Goal: Task Accomplishment & Management: Complete application form

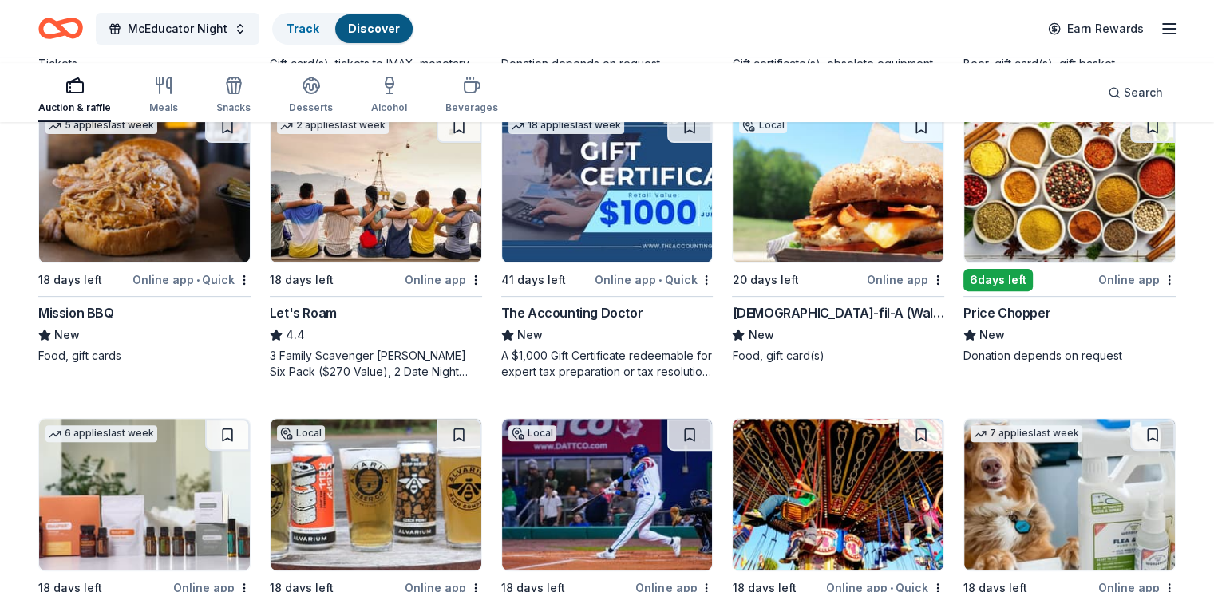
scroll to position [559, 0]
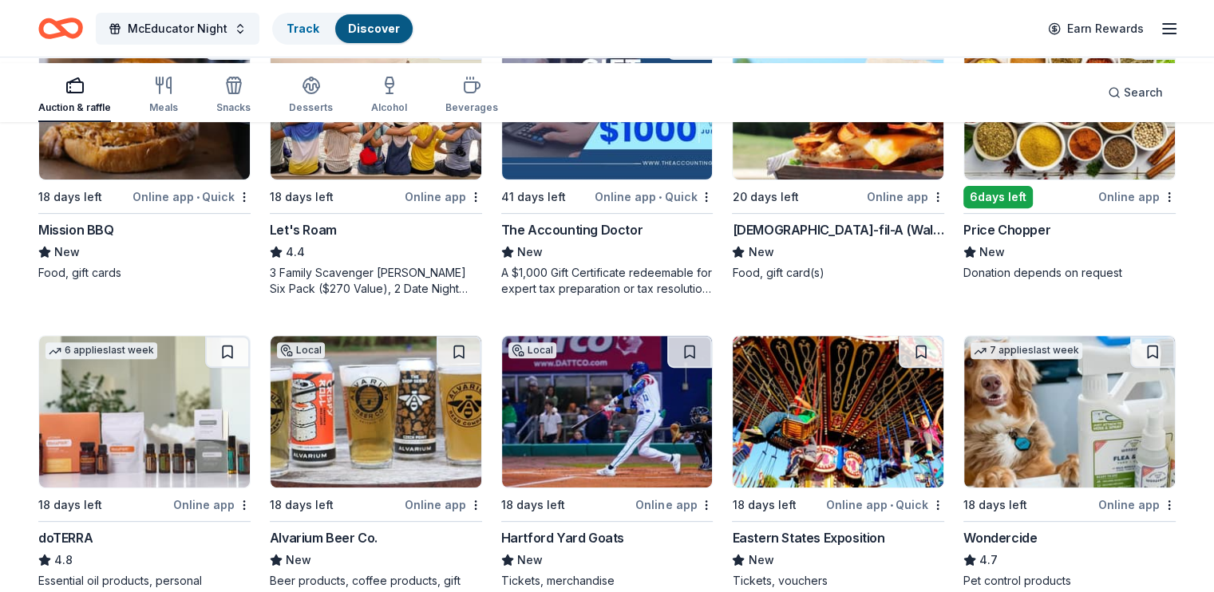
click at [197, 180] on img at bounding box center [144, 104] width 211 height 152
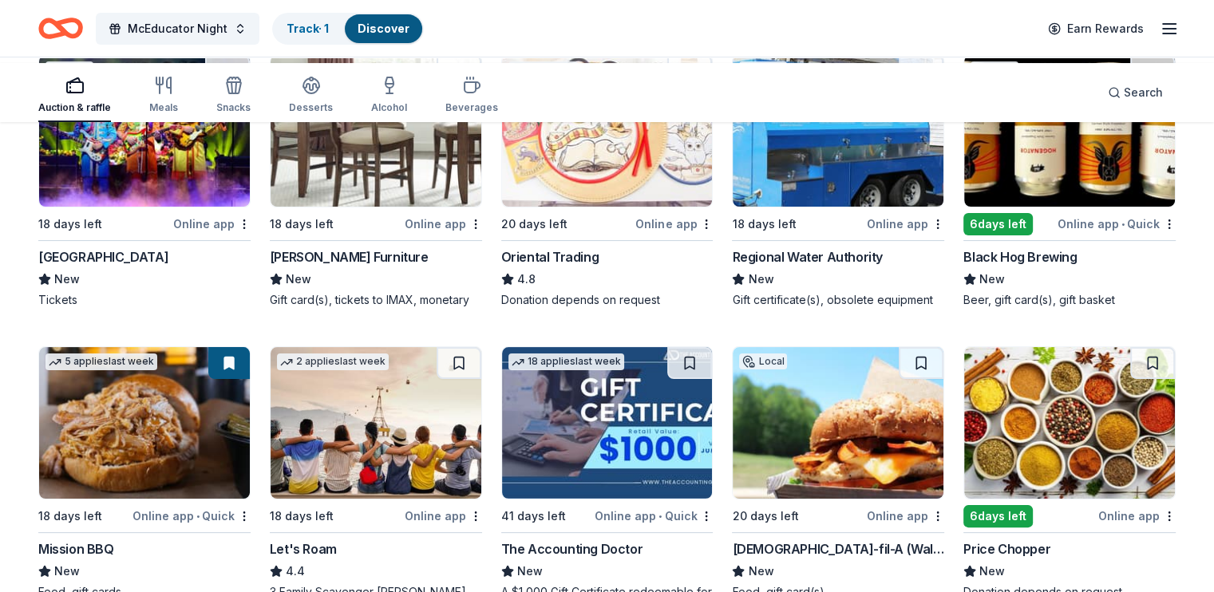
scroll to position [160, 0]
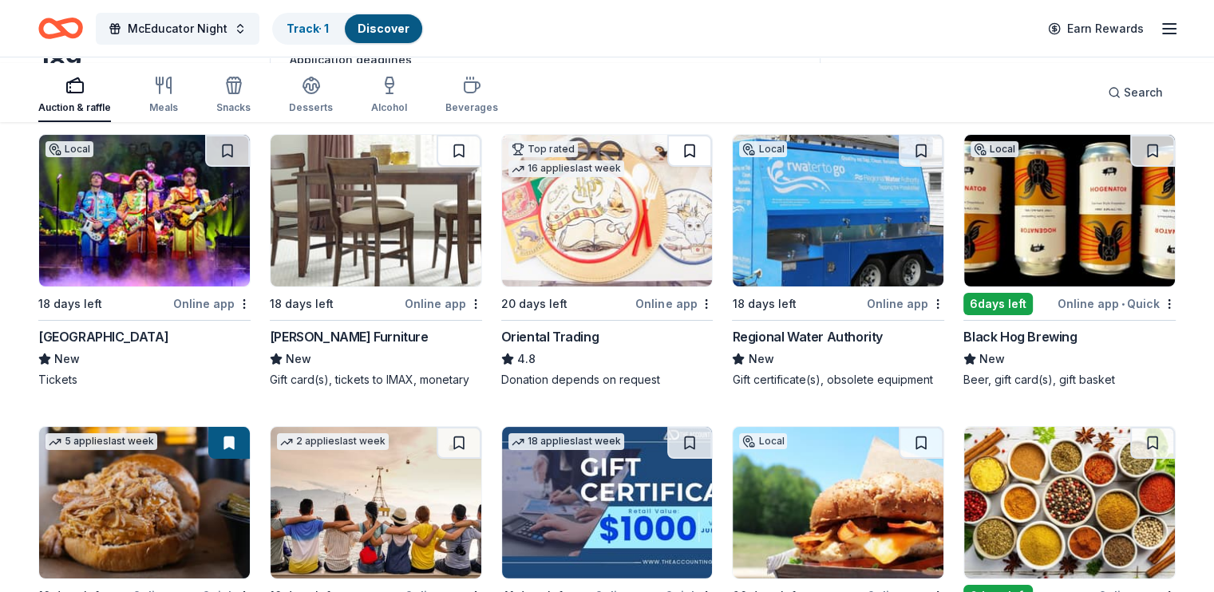
click at [672, 167] on button at bounding box center [689, 151] width 45 height 32
click at [672, 167] on button at bounding box center [692, 151] width 42 height 32
click at [675, 167] on button at bounding box center [692, 151] width 42 height 32
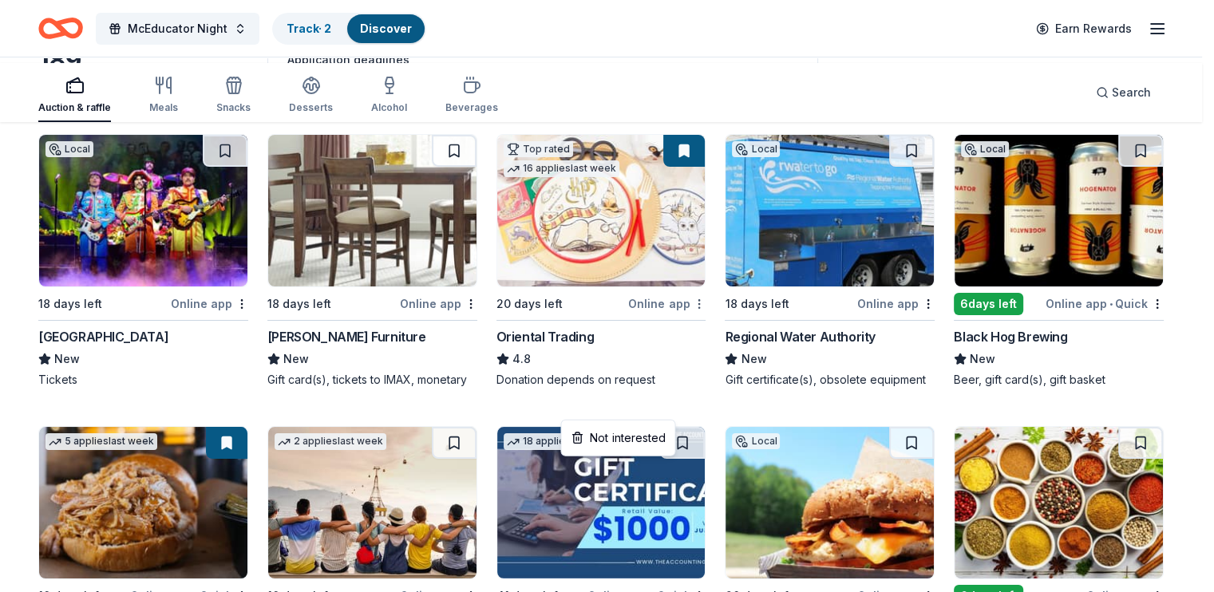
click at [687, 402] on html "McEducator Night Track · 2 Discover Earn Rewards Auction & raffle Meals Snacks …" at bounding box center [607, 136] width 1214 height 592
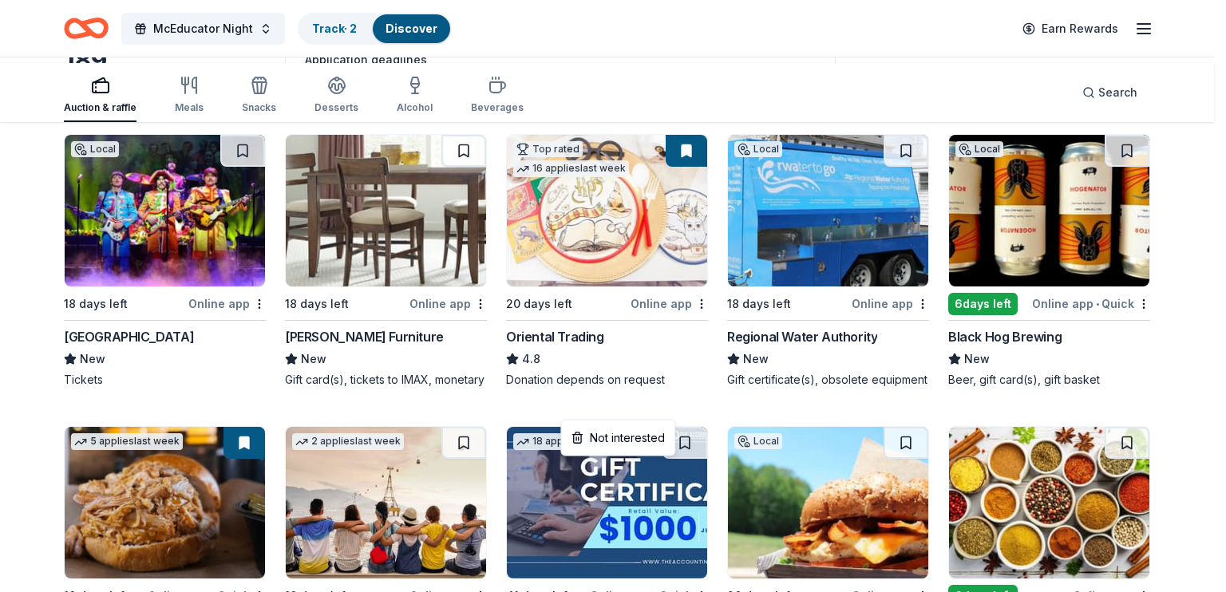
click at [576, 338] on html "McEducator Night Track · 2 Discover Earn Rewards Auction & raffle Meals Snacks …" at bounding box center [613, 136] width 1226 height 592
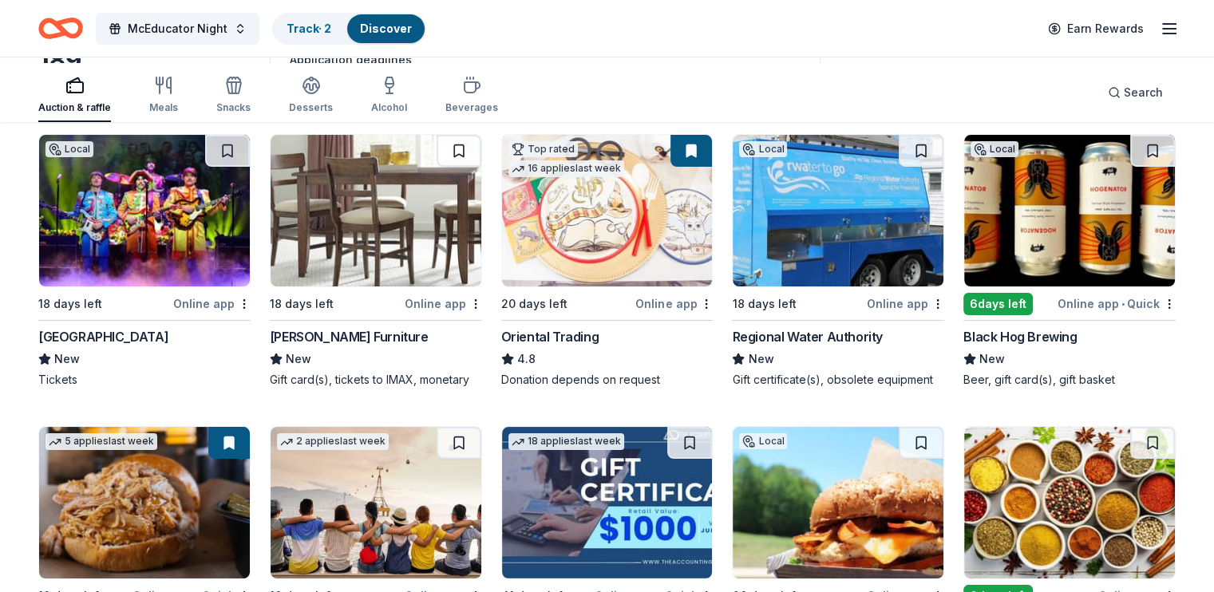
click at [607, 287] on img at bounding box center [607, 211] width 211 height 152
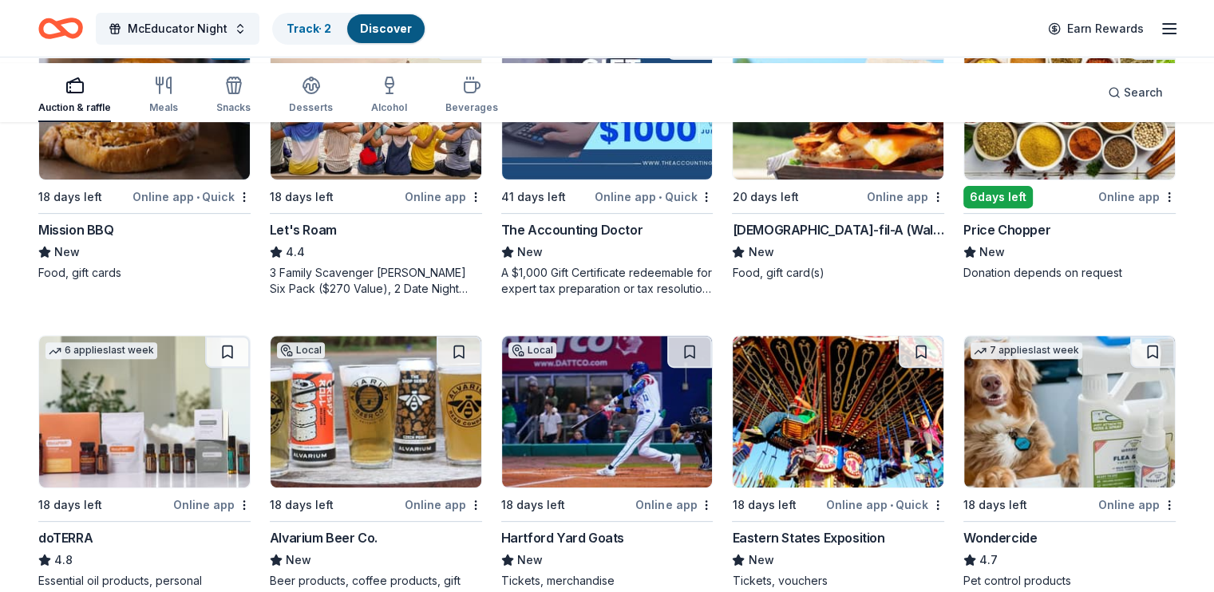
scroll to position [639, 0]
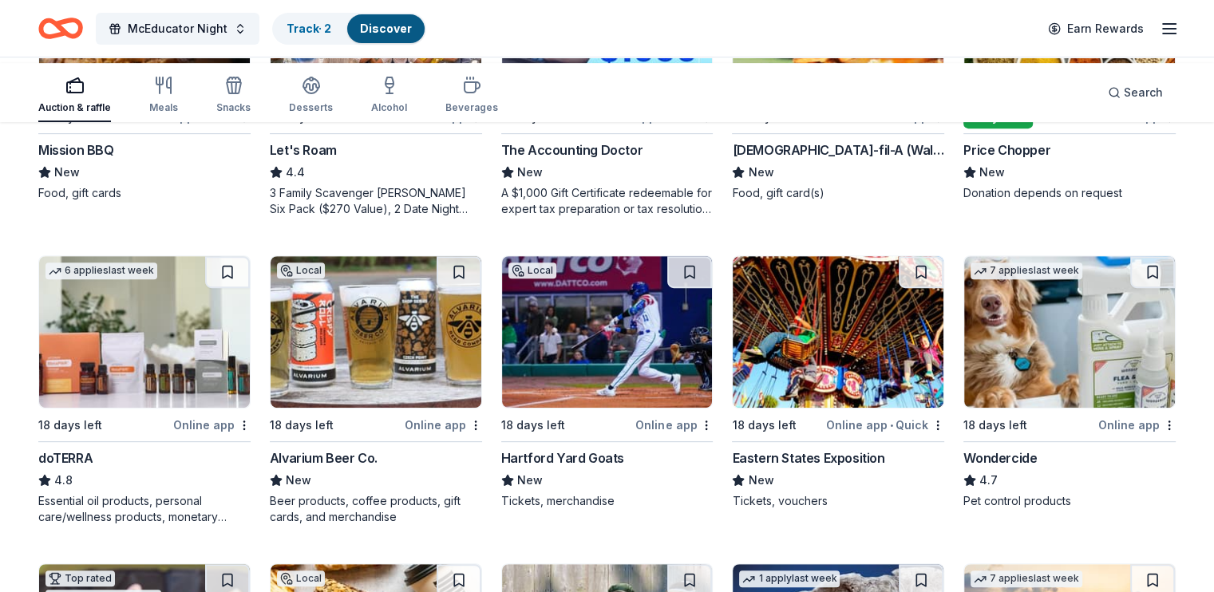
click at [797, 100] on img at bounding box center [838, 24] width 211 height 152
click at [833, 100] on img at bounding box center [838, 24] width 211 height 152
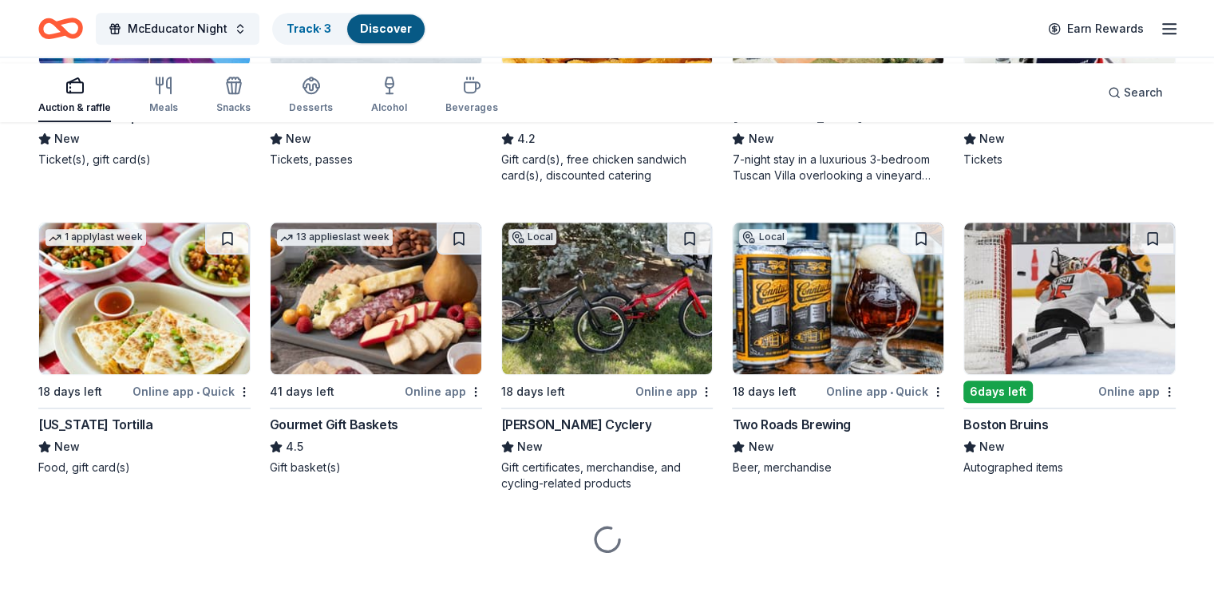
scroll to position [1677, 0]
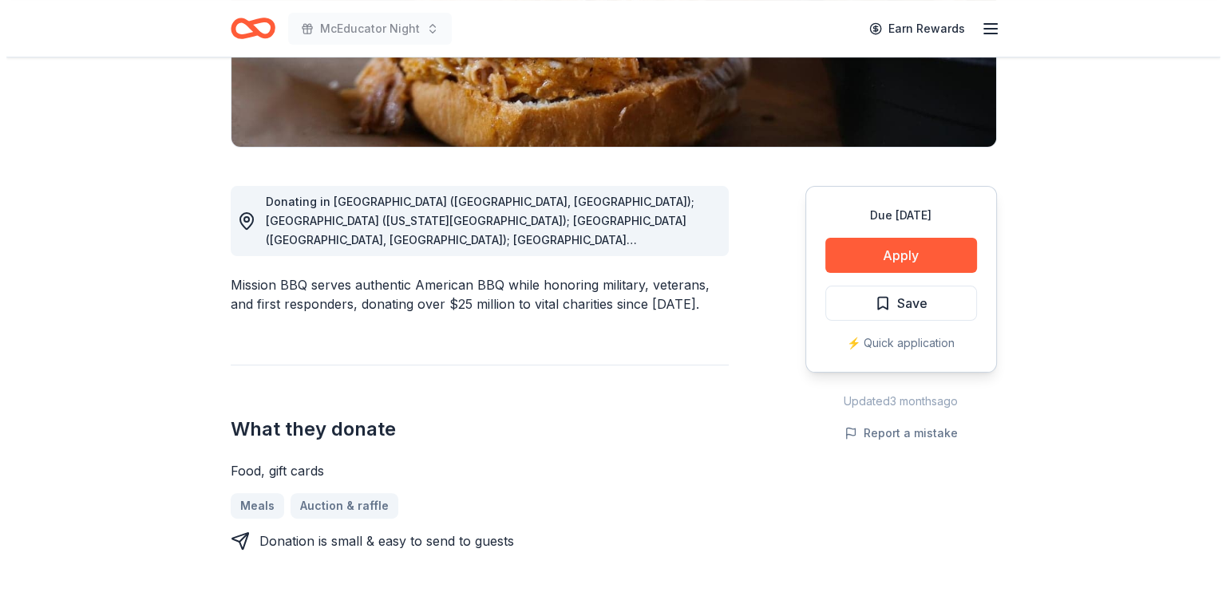
scroll to position [399, 0]
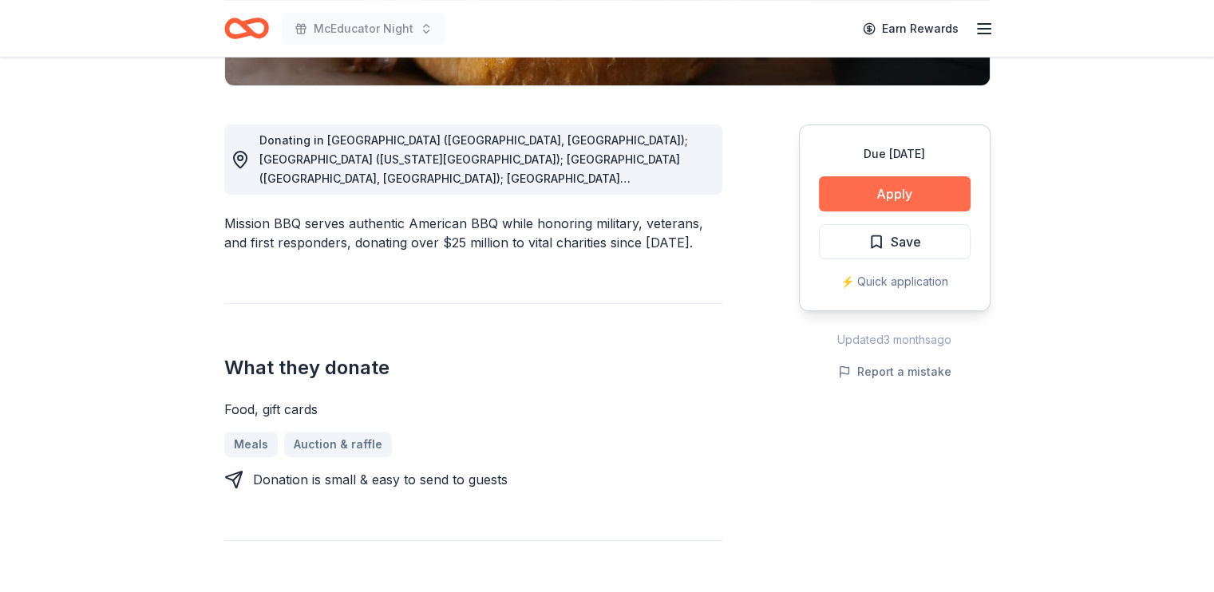
click at [838, 212] on button "Apply" at bounding box center [895, 193] width 152 height 35
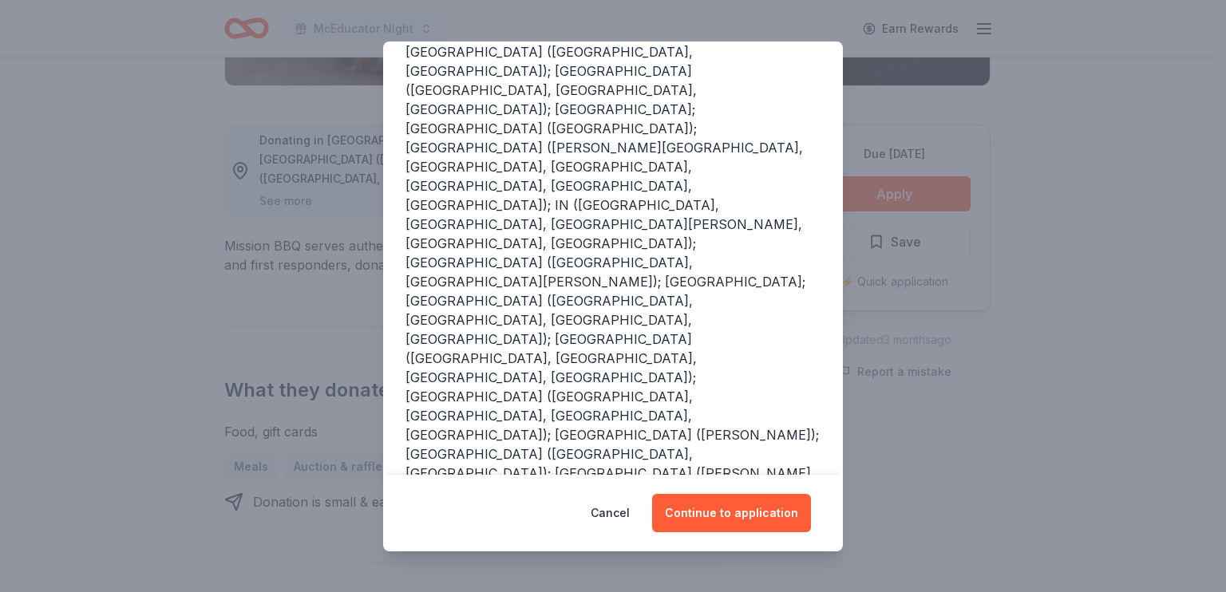
scroll to position [358, 0]
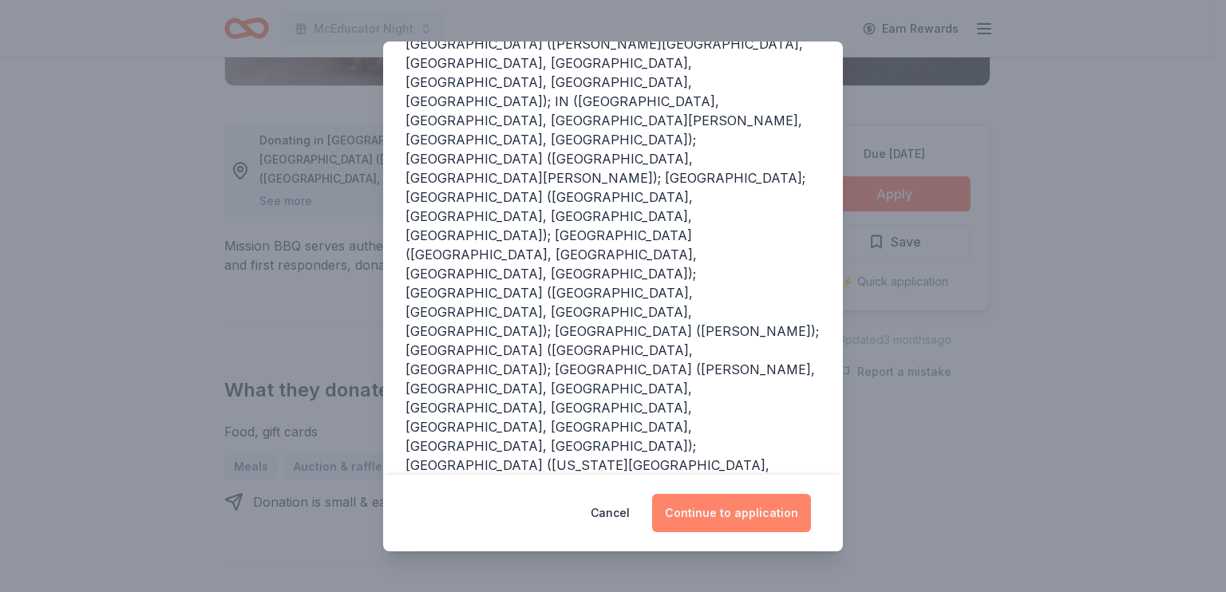
click at [737, 494] on button "Continue to application" at bounding box center [731, 513] width 159 height 38
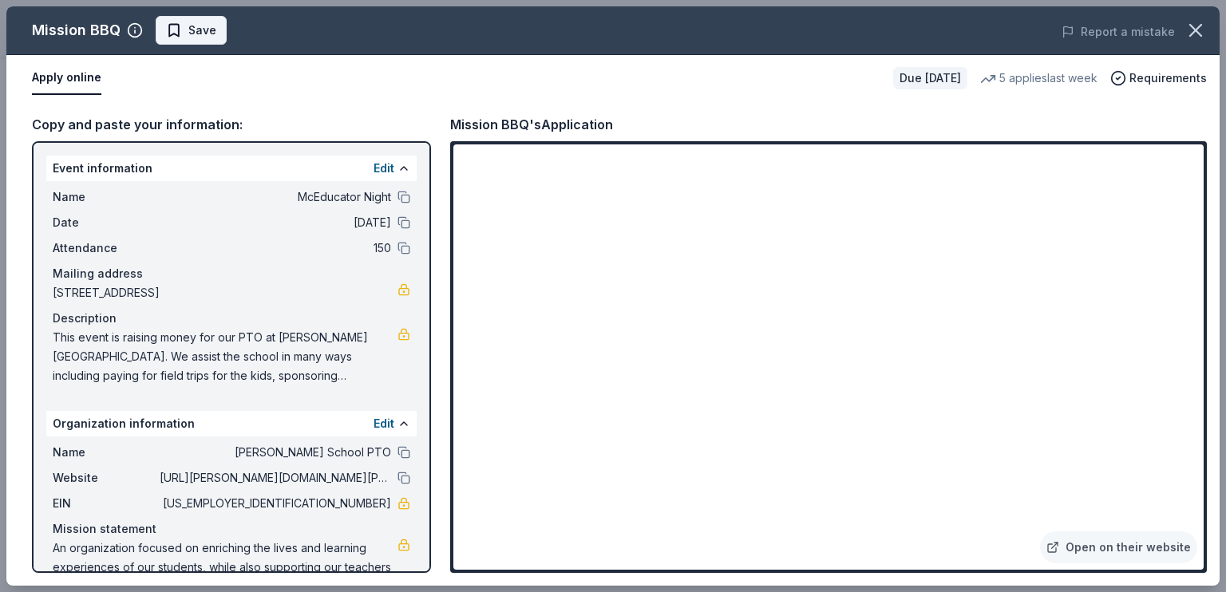
click at [216, 26] on span "Save" at bounding box center [191, 30] width 50 height 19
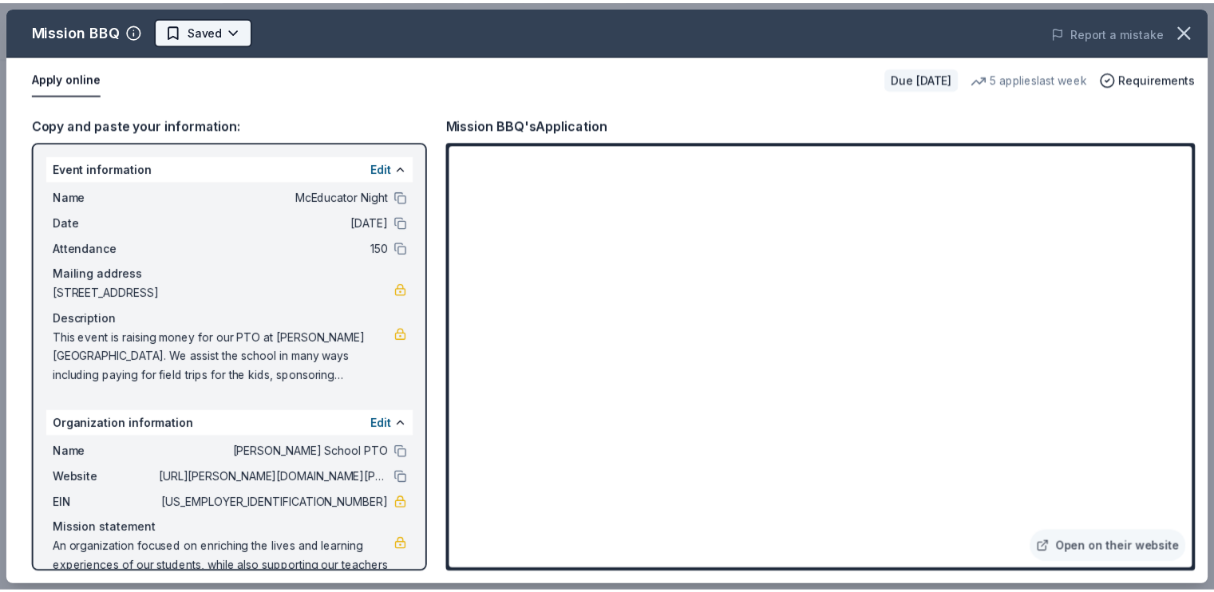
scroll to position [0, 0]
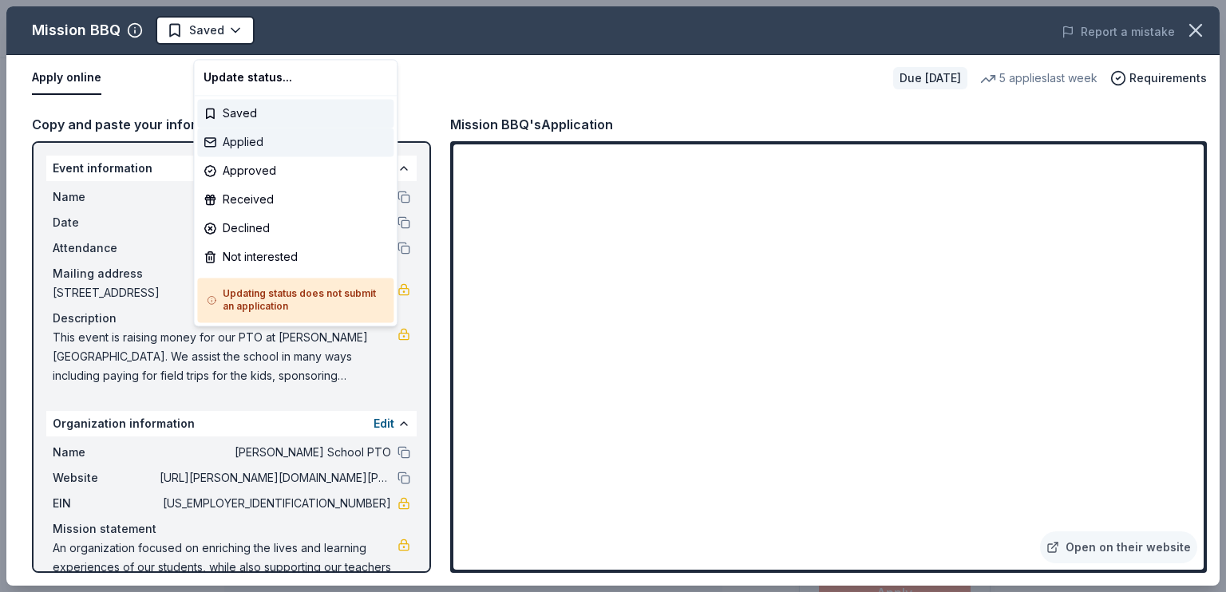
click at [283, 156] on div "Applied" at bounding box center [295, 142] width 196 height 29
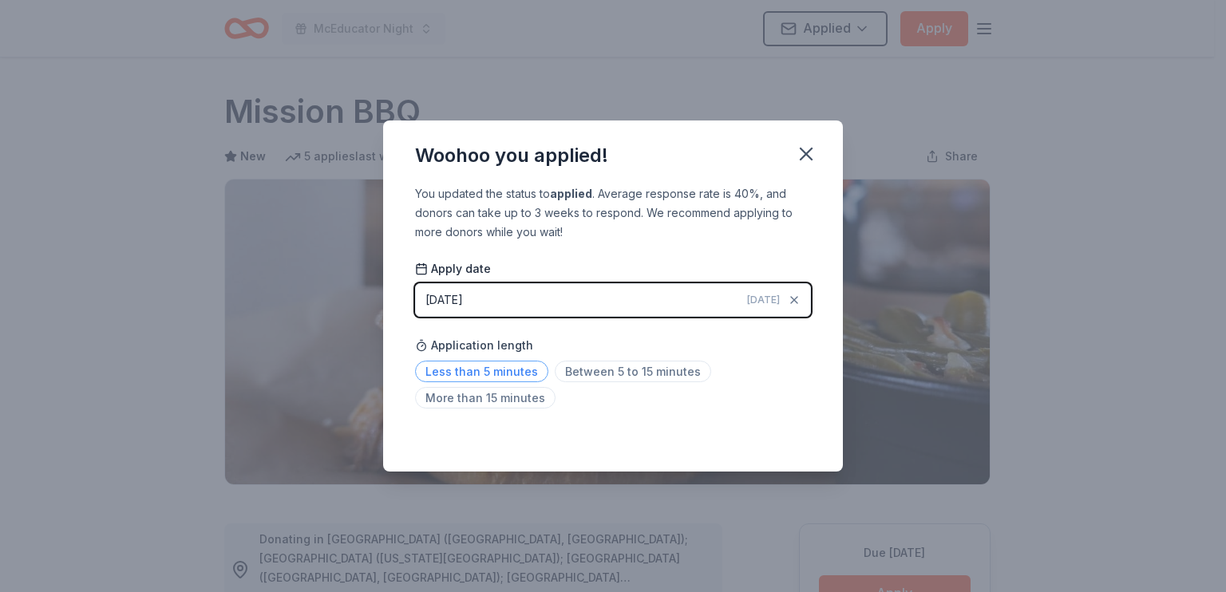
click at [473, 382] on span "Less than 5 minutes" at bounding box center [481, 372] width 133 height 22
click at [812, 149] on icon "button" at bounding box center [806, 154] width 11 height 11
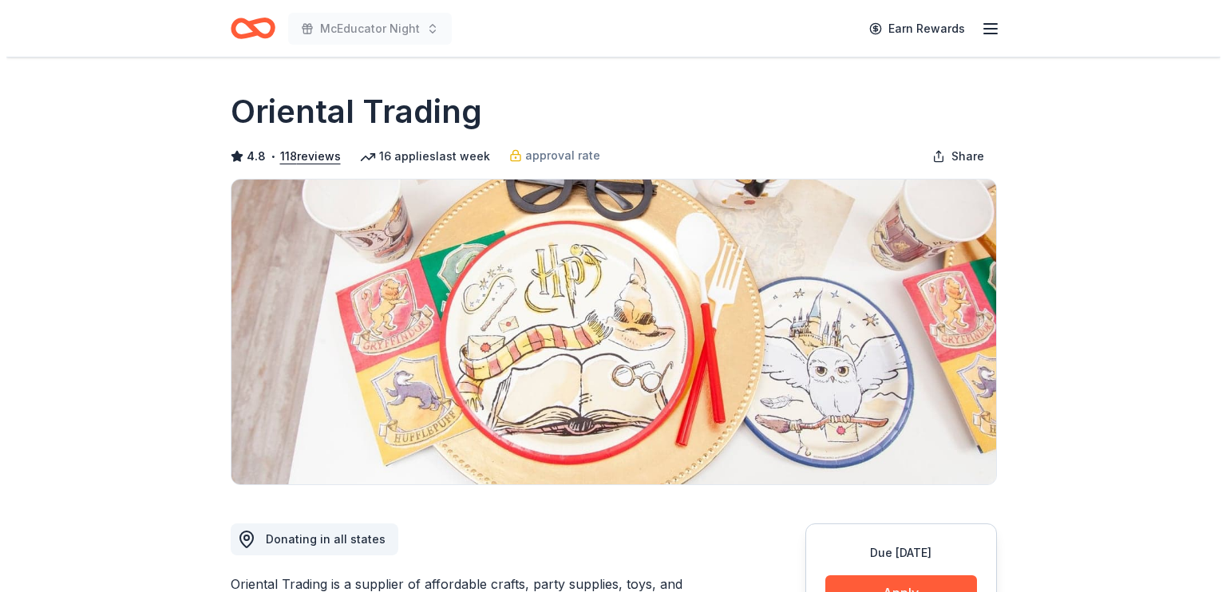
scroll to position [319, 0]
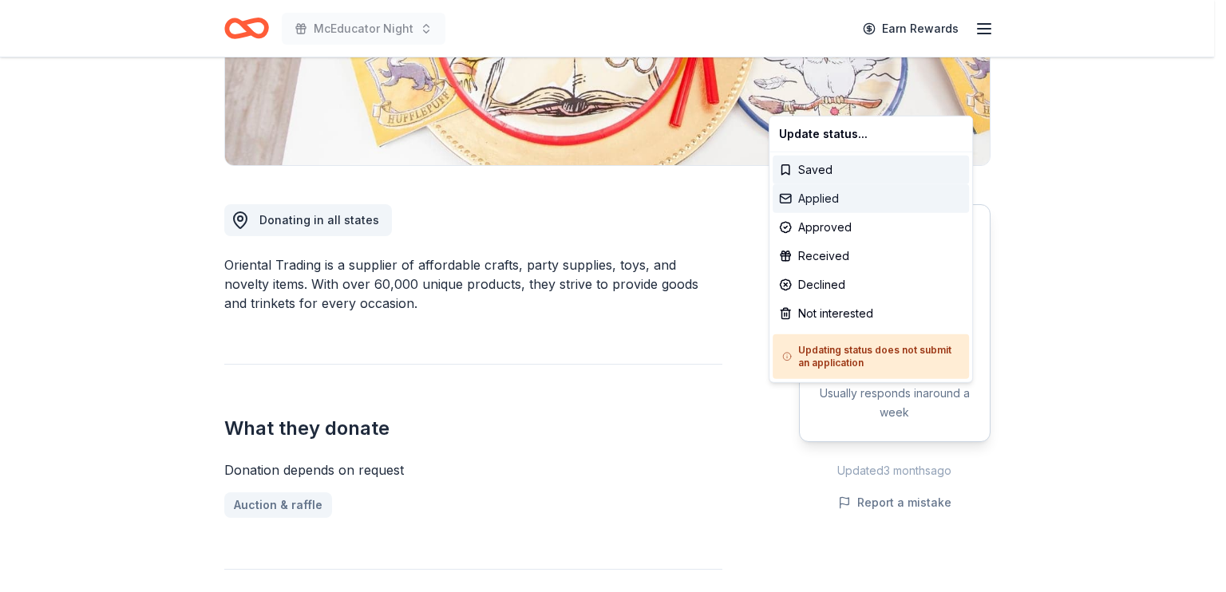
click at [872, 213] on div "Applied" at bounding box center [871, 198] width 196 height 29
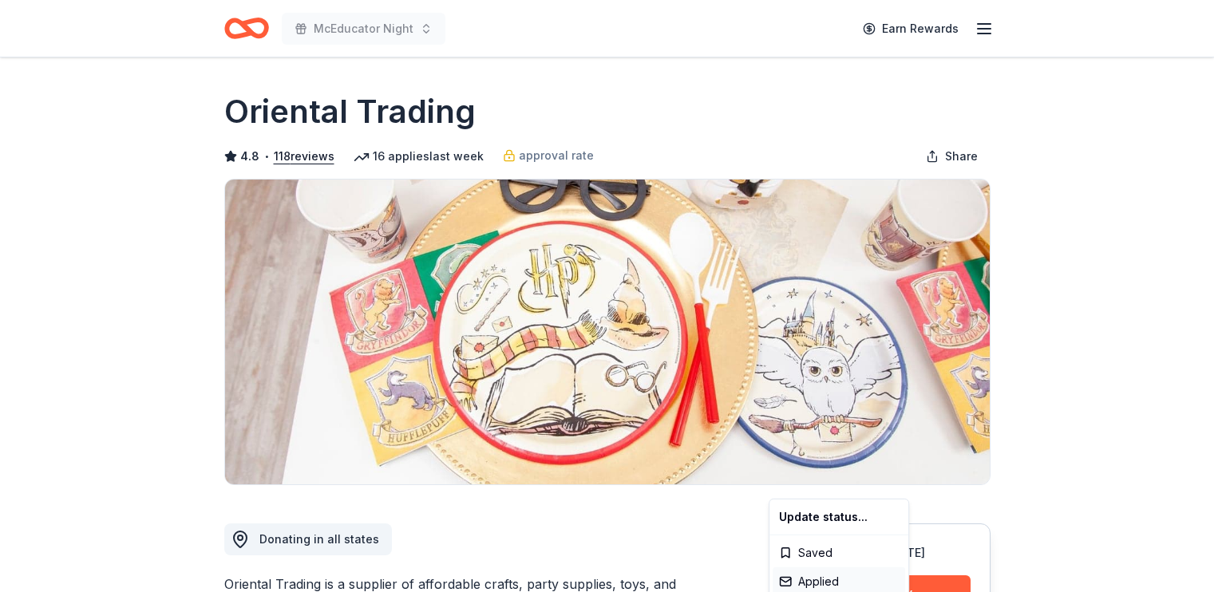
scroll to position [0, 0]
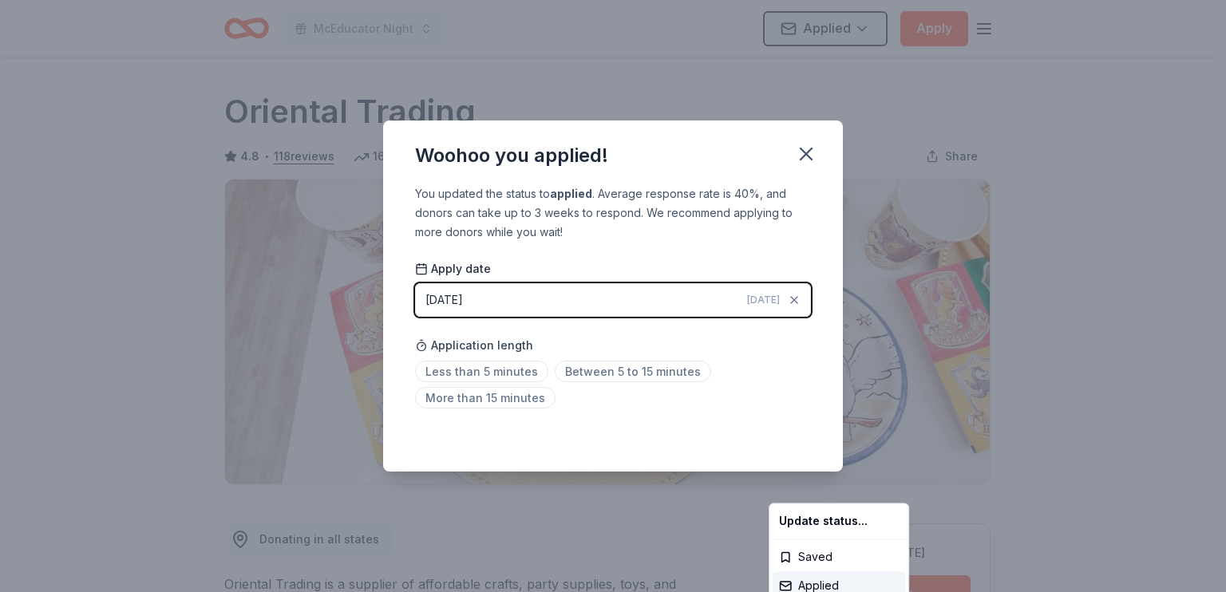
click at [483, 386] on html "McEducator Night Applied Apply Due in 20 days Share Oriental Trading 4.8 • 118 …" at bounding box center [613, 296] width 1226 height 592
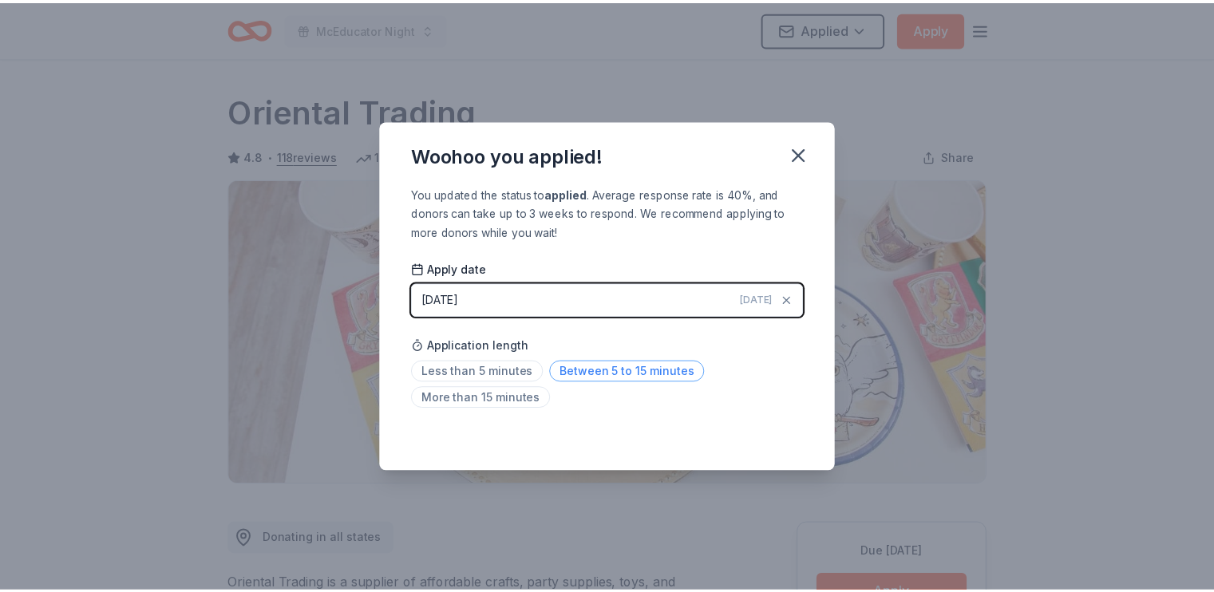
scroll to position [497, 0]
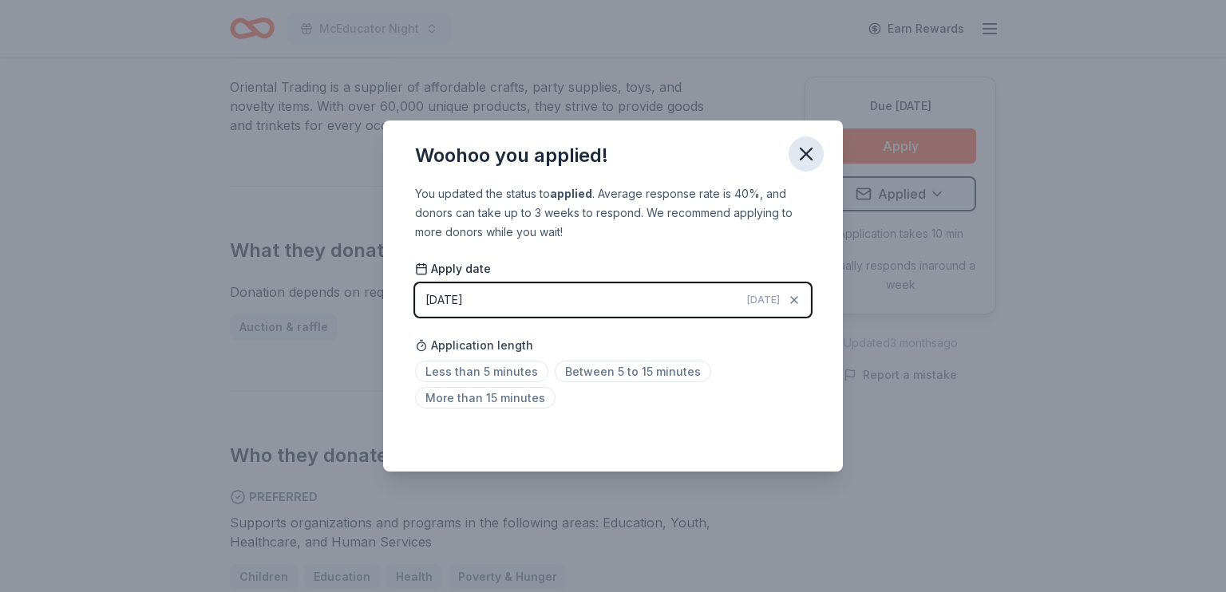
click at [818, 143] on icon "button" at bounding box center [806, 154] width 22 height 22
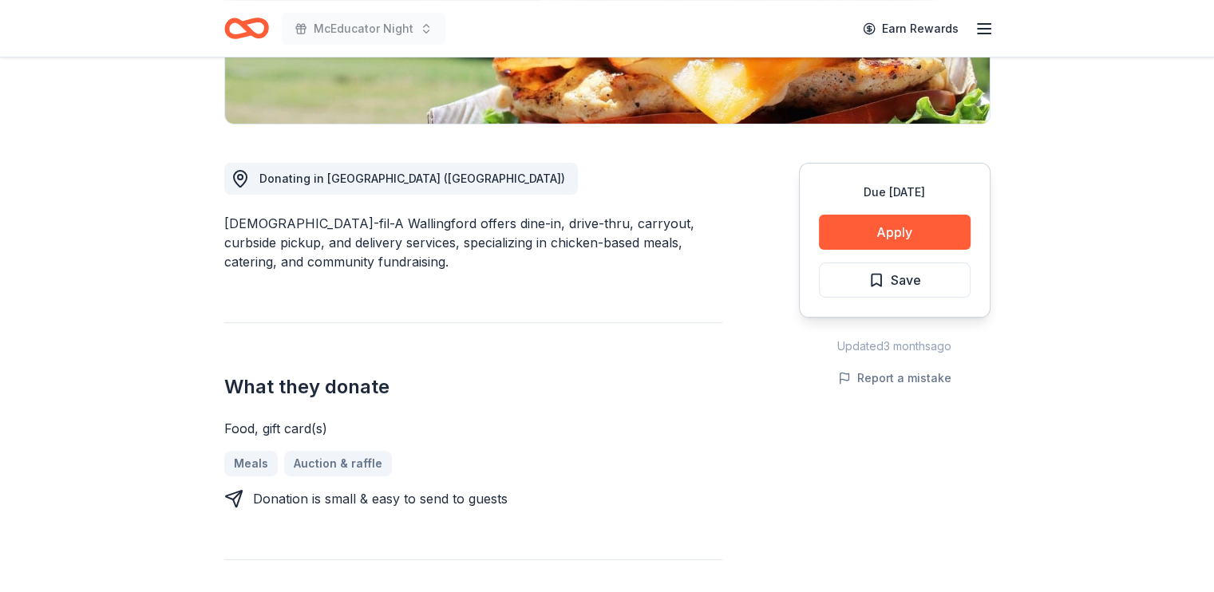
scroll to position [399, 0]
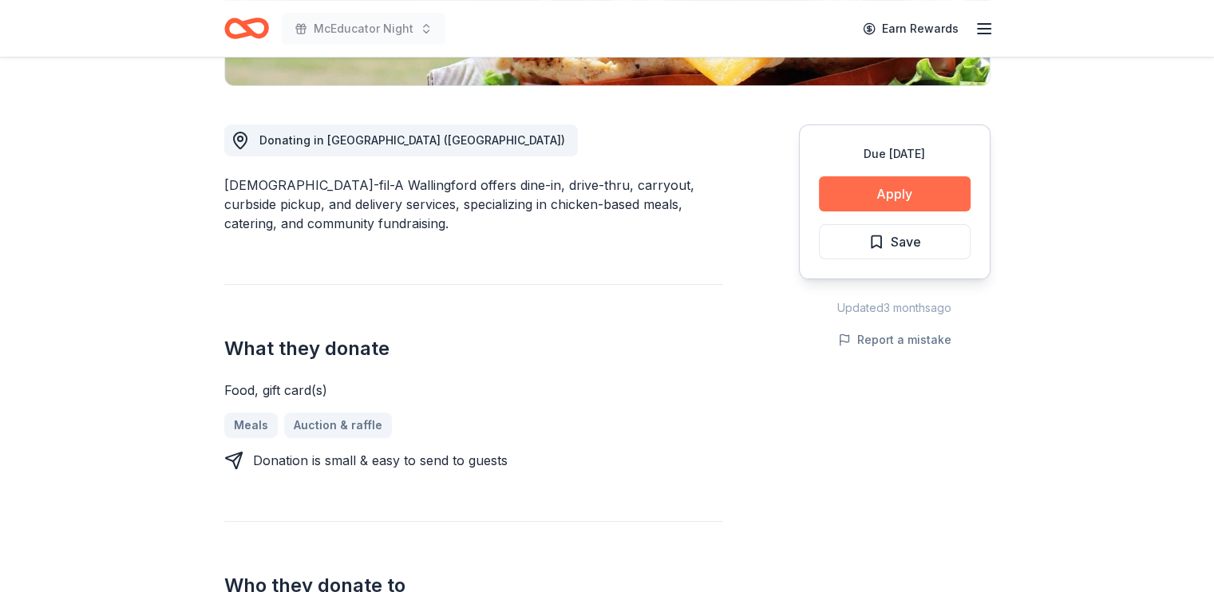
click at [859, 212] on button "Apply" at bounding box center [895, 193] width 152 height 35
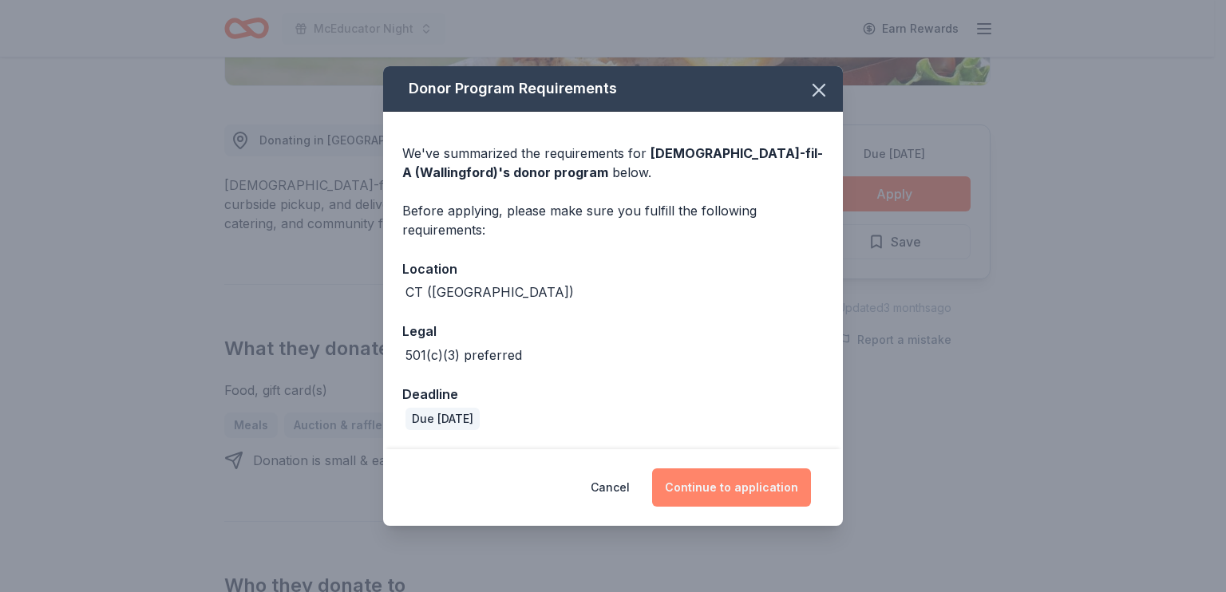
click at [746, 485] on button "Continue to application" at bounding box center [731, 488] width 159 height 38
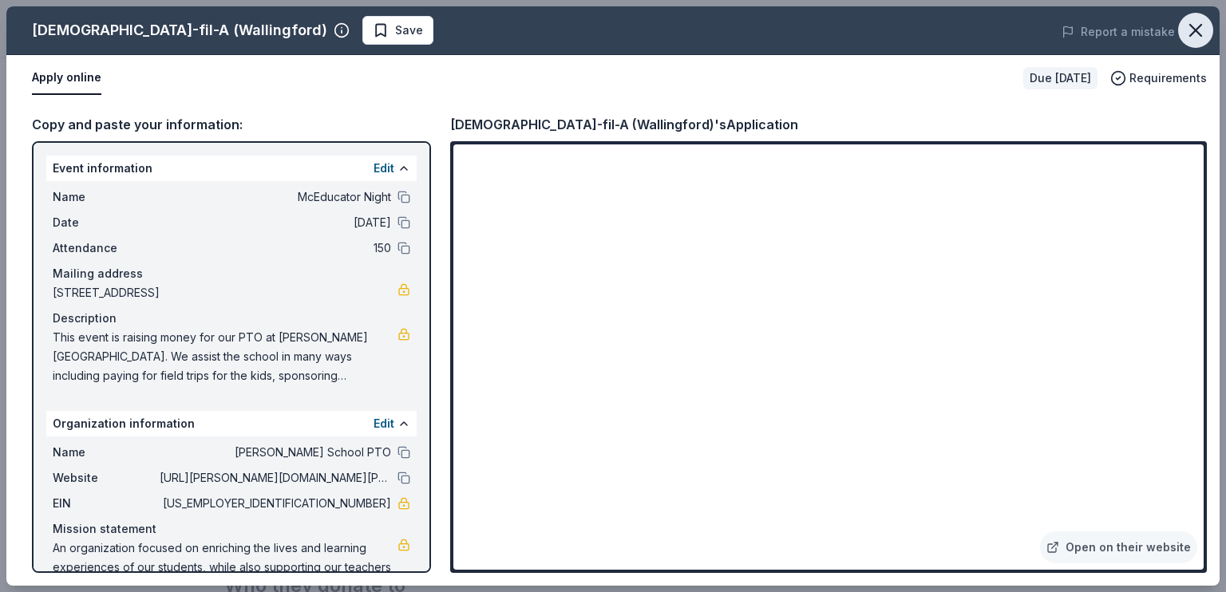
click at [1190, 36] on icon "button" at bounding box center [1195, 30] width 11 height 11
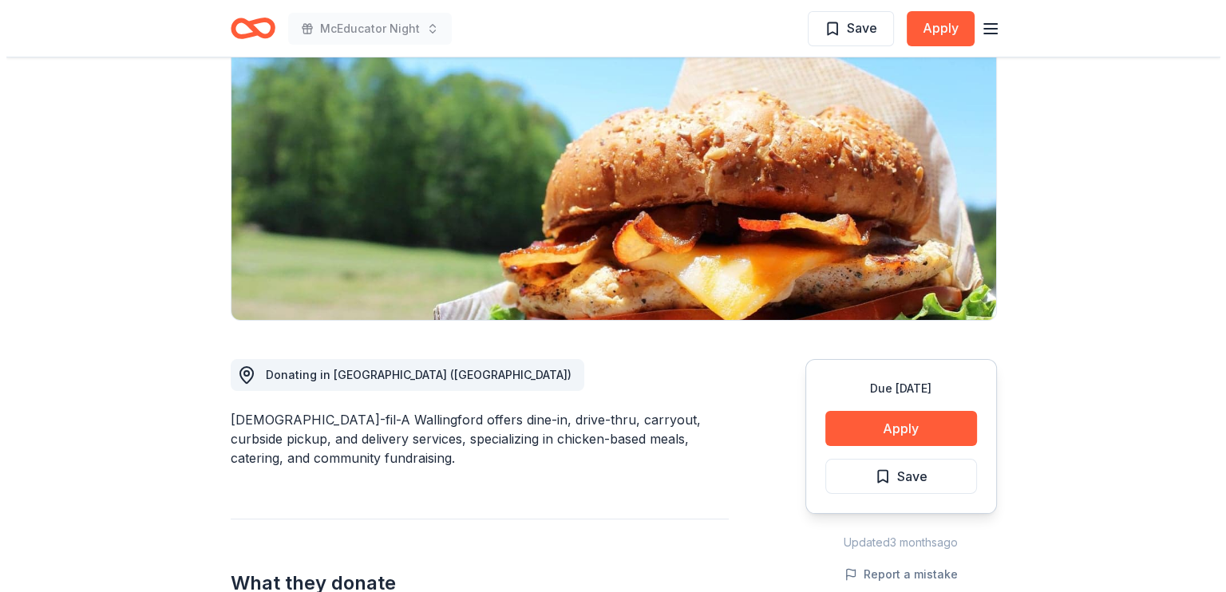
scroll to position [319, 0]
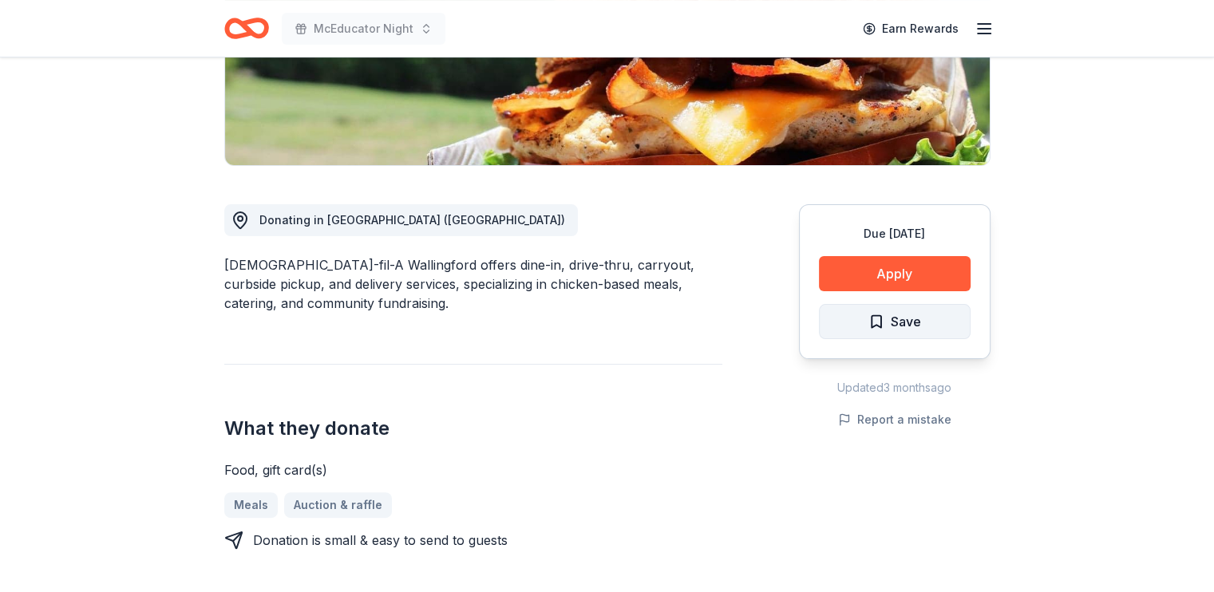
click at [901, 339] on button "Save" at bounding box center [895, 321] width 152 height 35
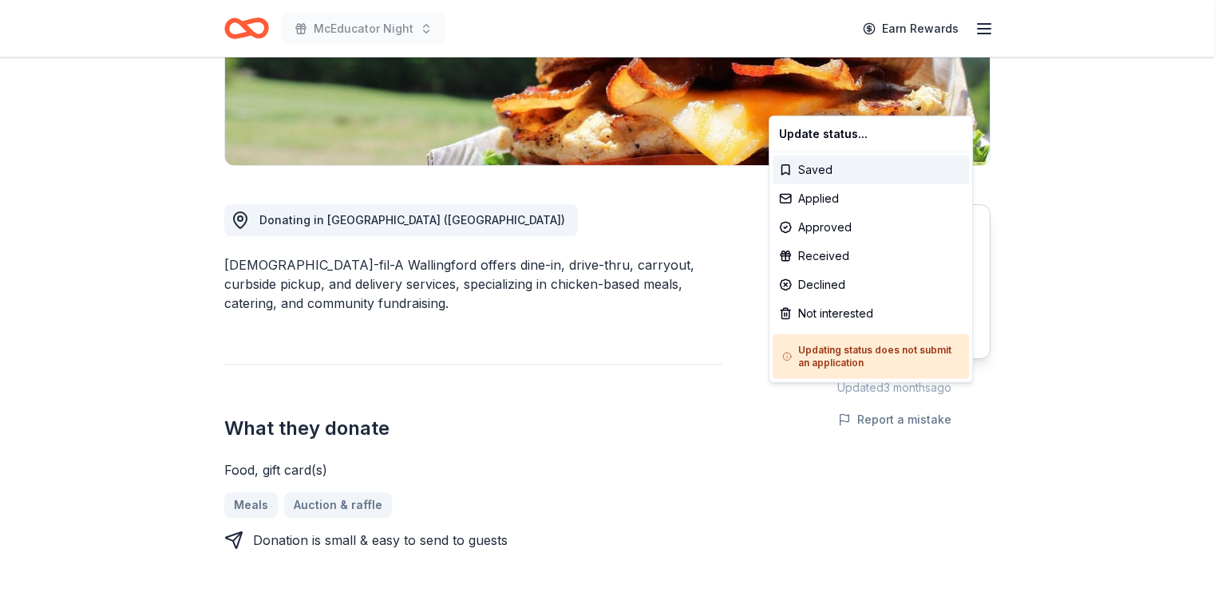
click at [869, 213] on div "Applied" at bounding box center [871, 198] width 196 height 29
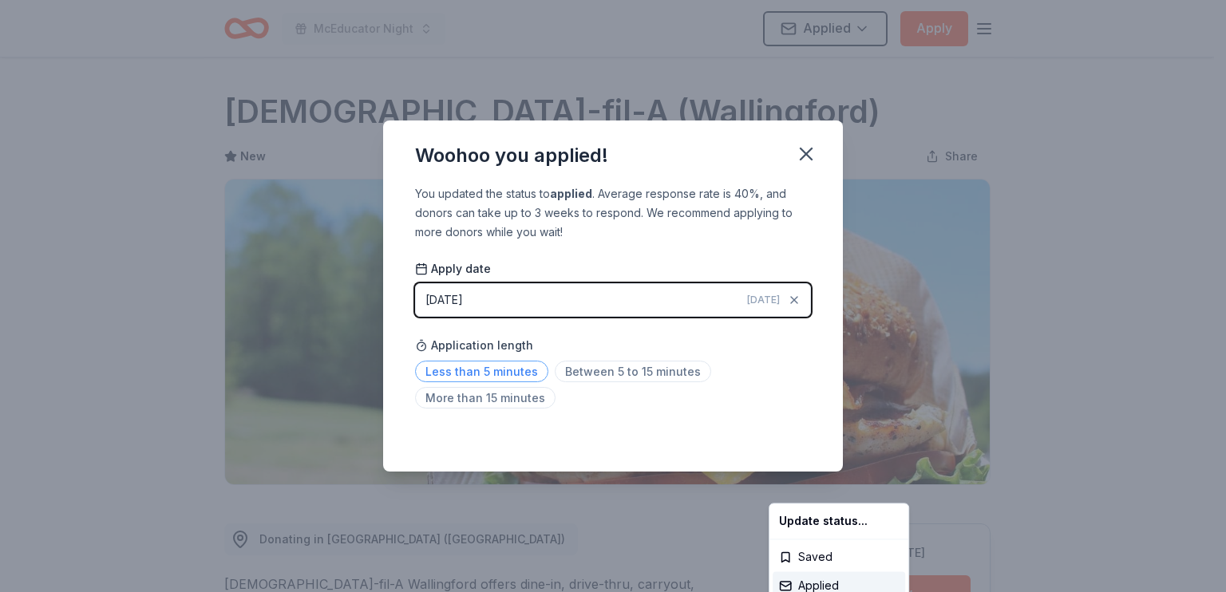
click at [429, 394] on html "McEducator Night Applied Apply Due [DATE] Share [DEMOGRAPHIC_DATA]-fil-A ([GEOG…" at bounding box center [613, 296] width 1226 height 592
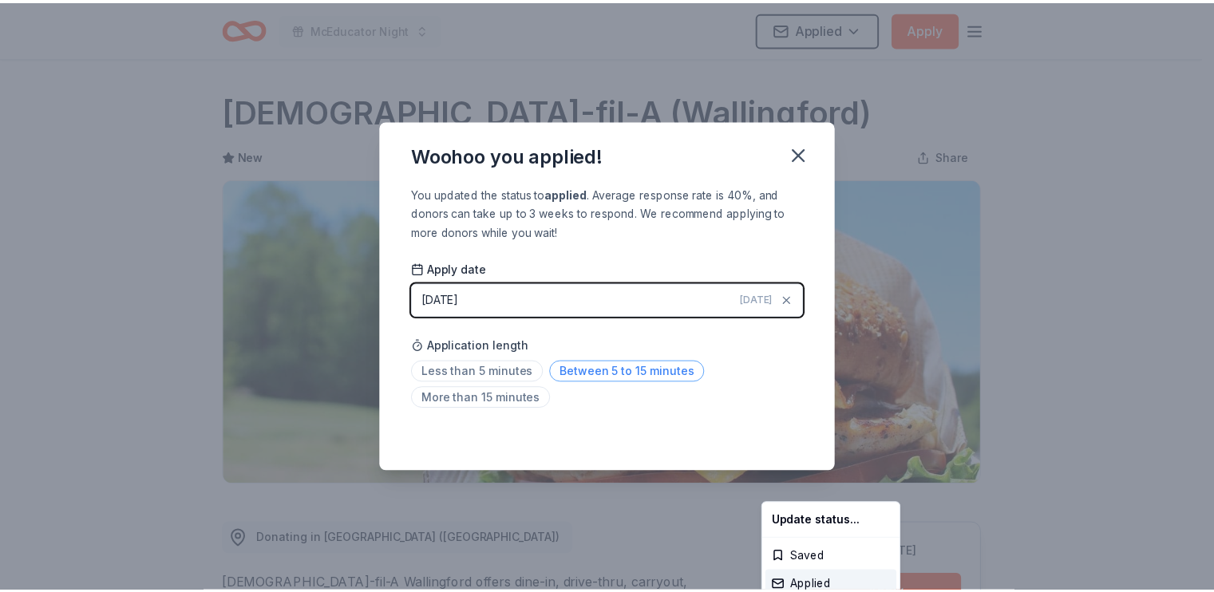
scroll to position [497, 0]
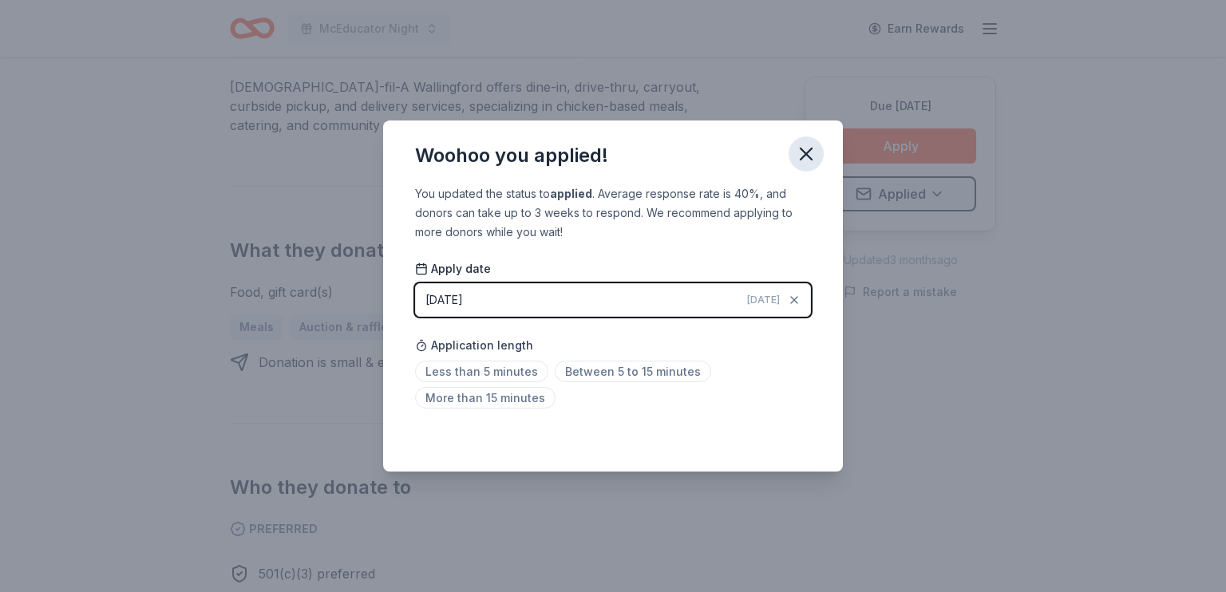
click at [818, 143] on icon "button" at bounding box center [806, 154] width 22 height 22
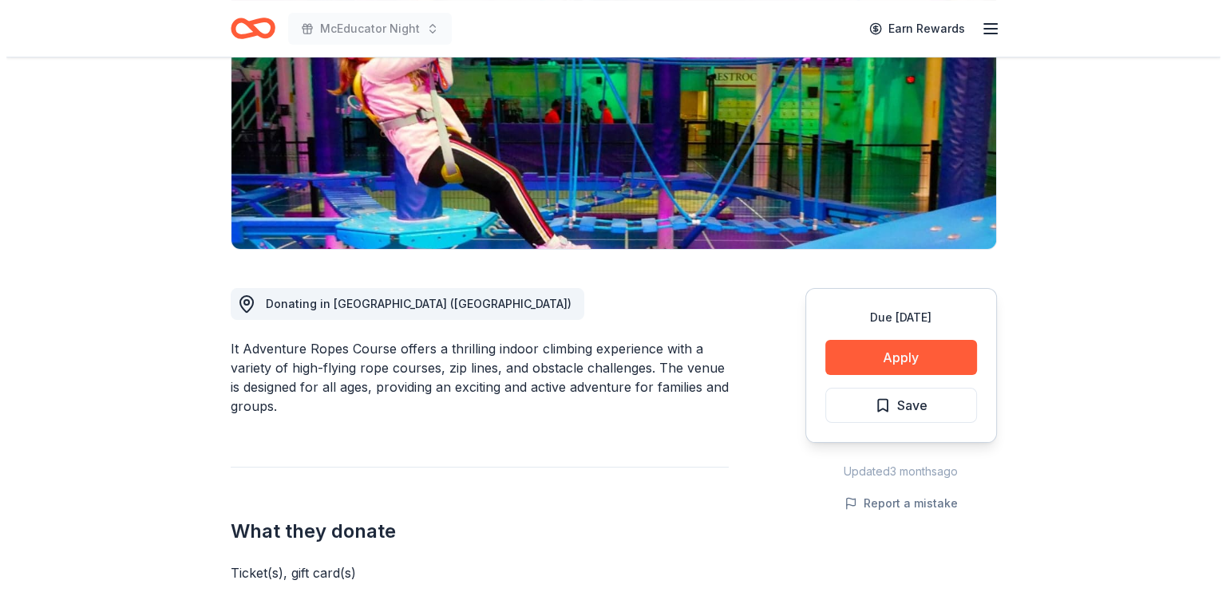
scroll to position [319, 0]
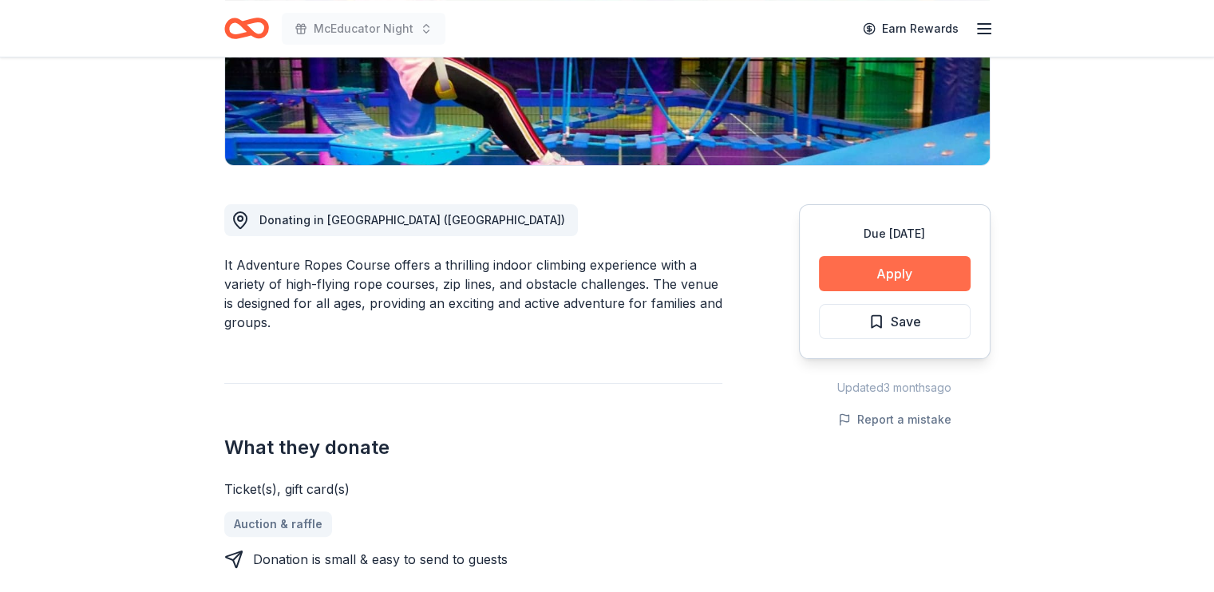
click at [863, 291] on button "Apply" at bounding box center [895, 273] width 152 height 35
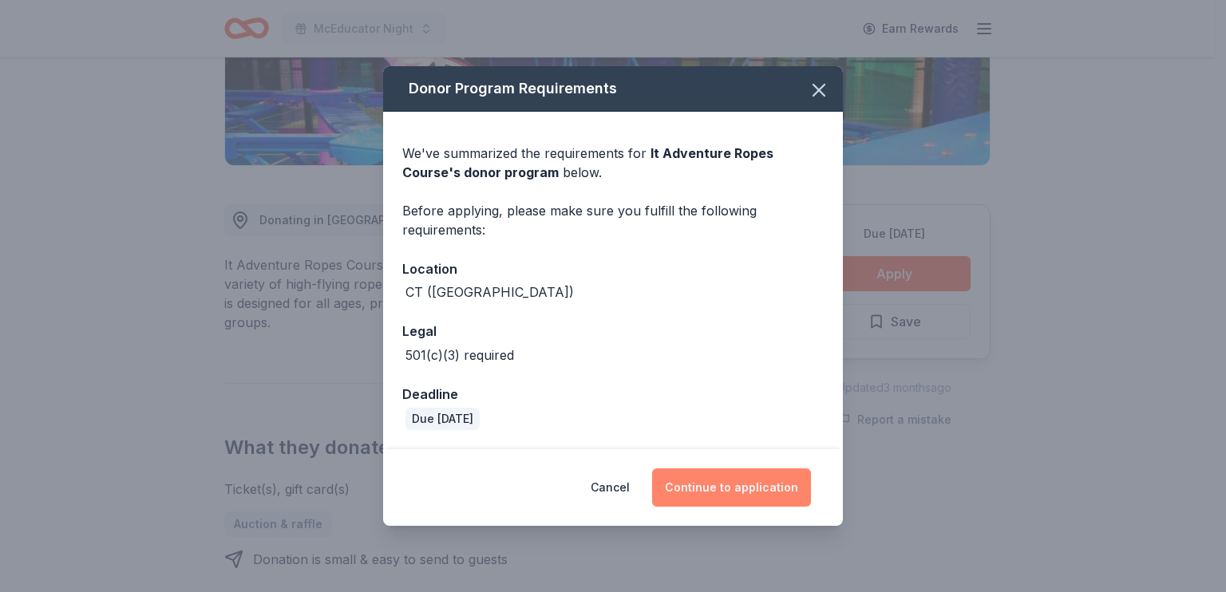
click at [766, 481] on button "Continue to application" at bounding box center [731, 488] width 159 height 38
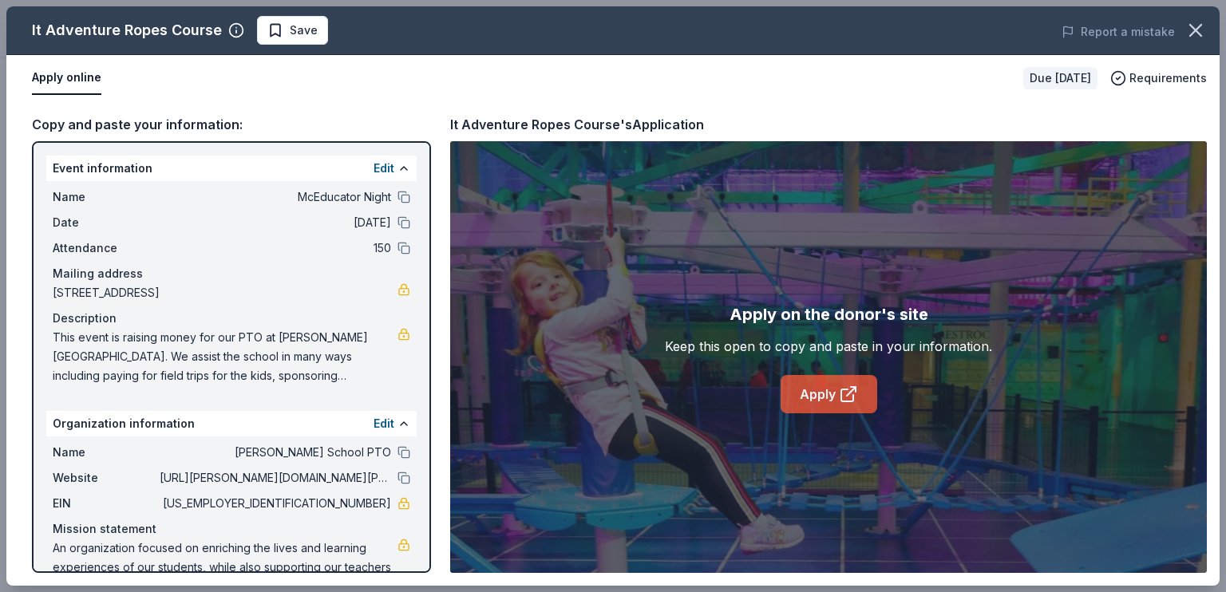
click at [803, 414] on link "Apply" at bounding box center [829, 394] width 97 height 38
click at [328, 45] on button "Save" at bounding box center [292, 30] width 71 height 29
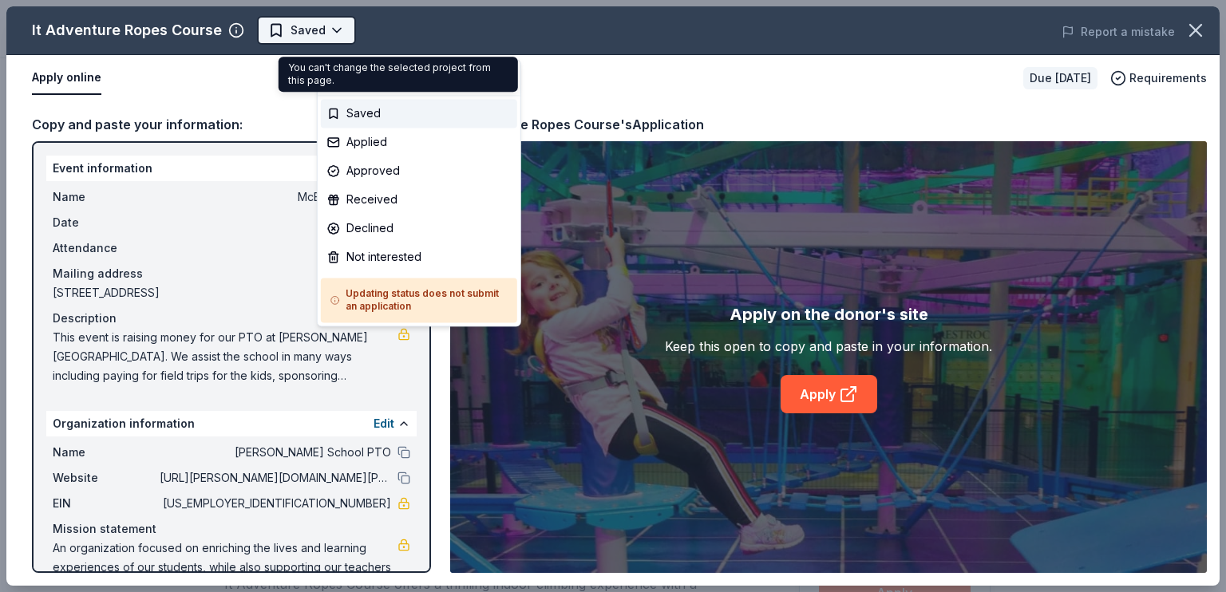
click at [429, 20] on body "McEducator Night Saved Apply Due in 18 days Share It Adventure Ropes Course New…" at bounding box center [607, 296] width 1214 height 592
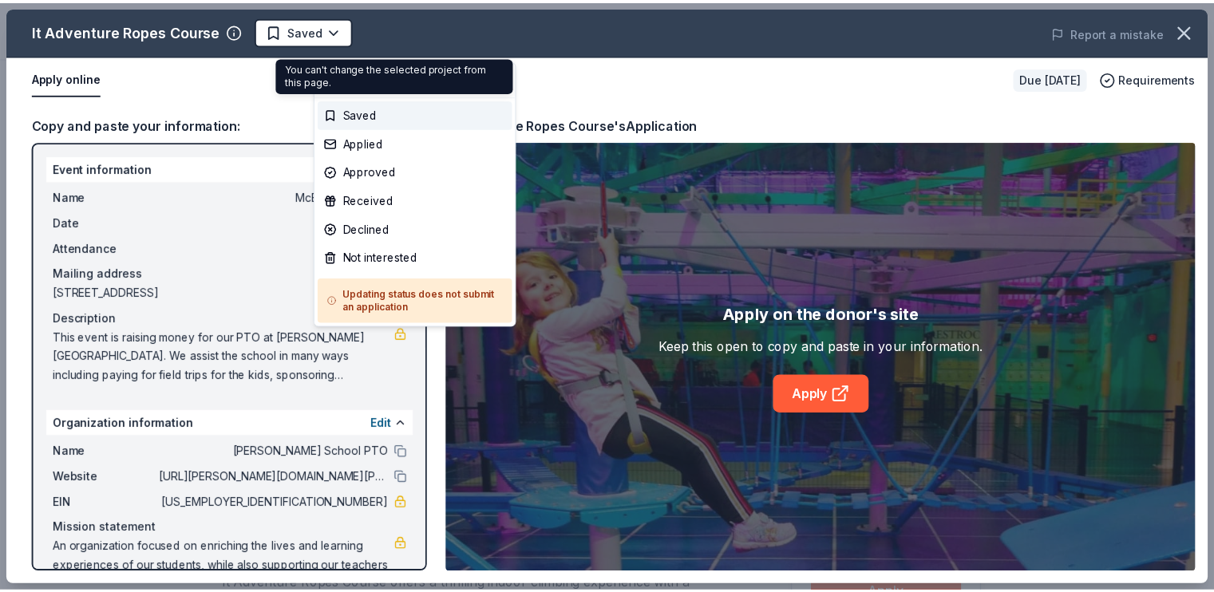
scroll to position [0, 0]
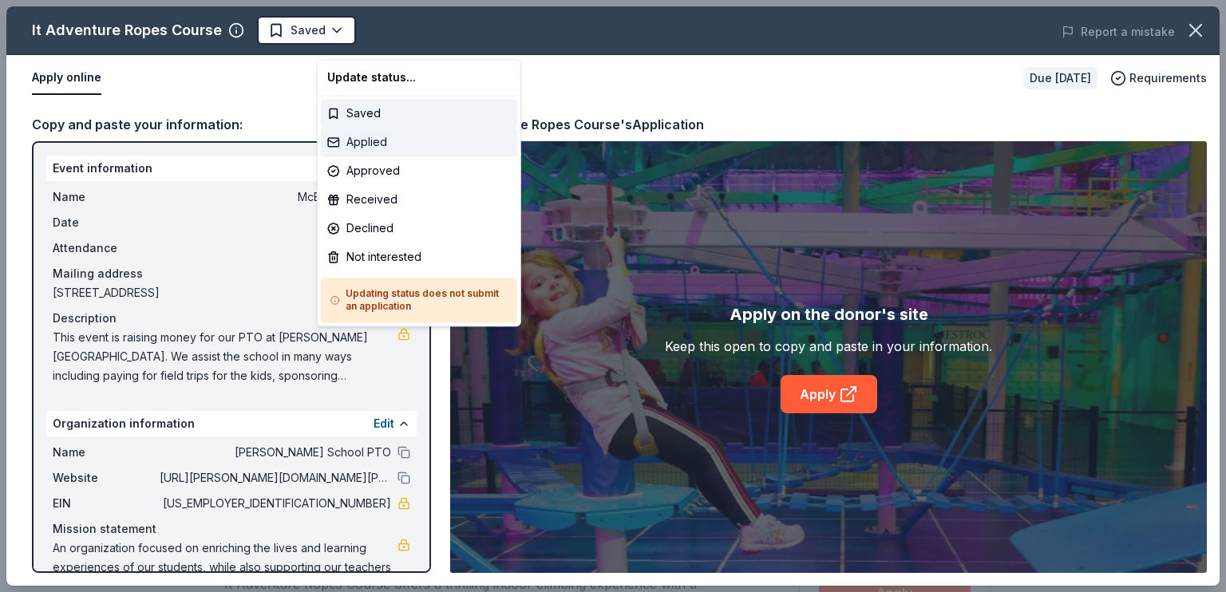
click at [402, 156] on div "Applied" at bounding box center [419, 142] width 196 height 29
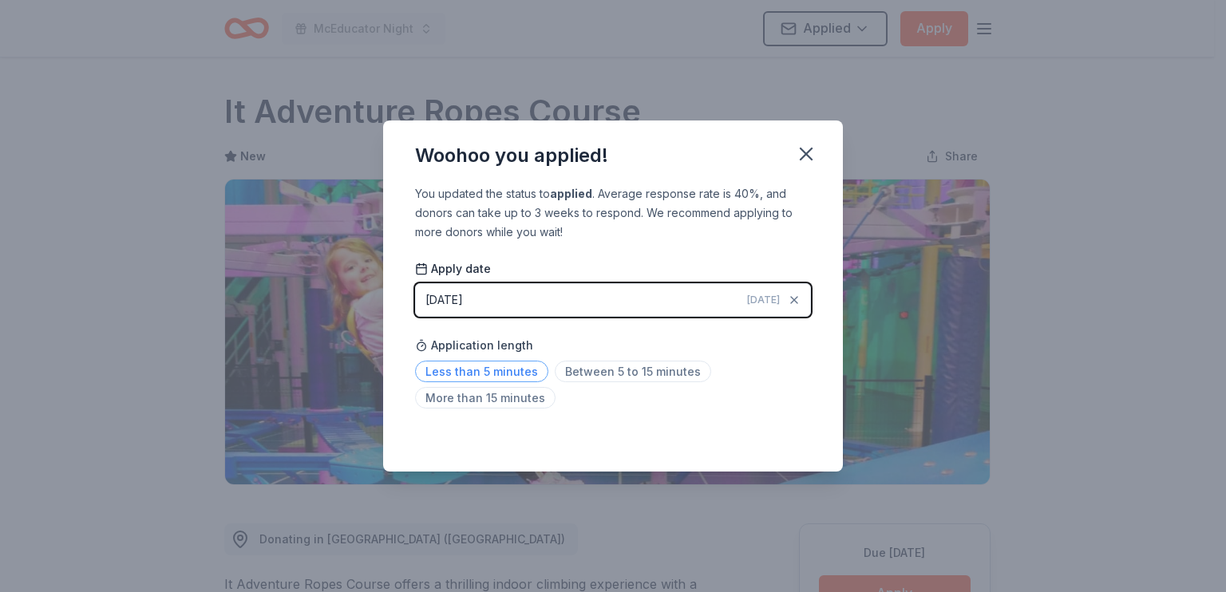
click at [449, 380] on span "Less than 5 minutes" at bounding box center [481, 372] width 133 height 22
click at [818, 143] on icon "button" at bounding box center [806, 154] width 22 height 22
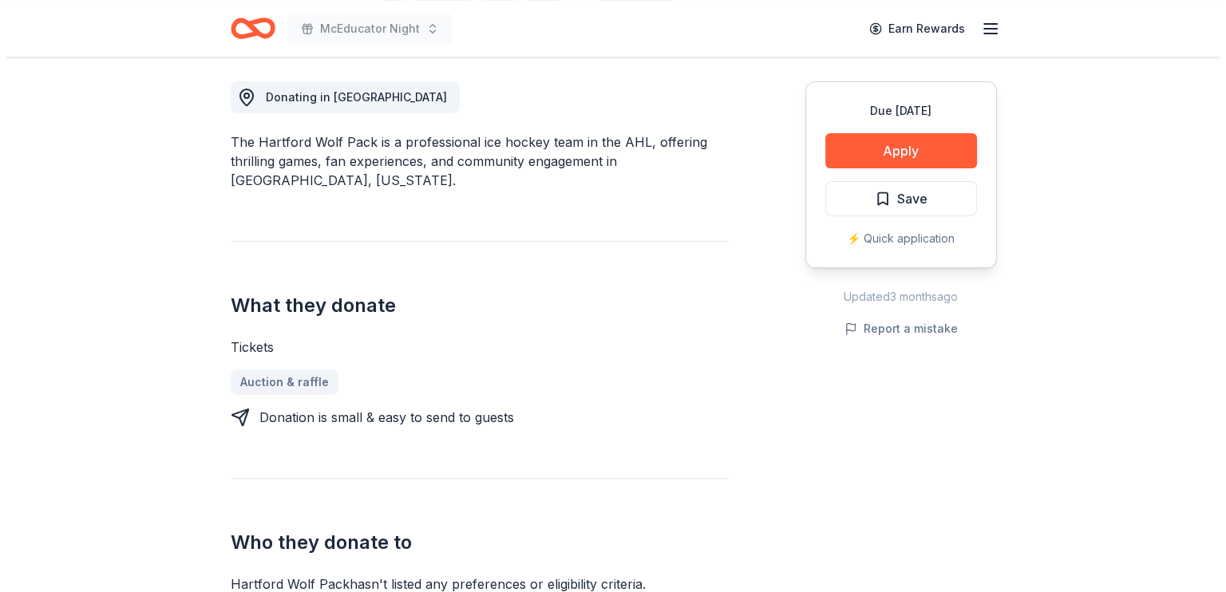
scroll to position [479, 0]
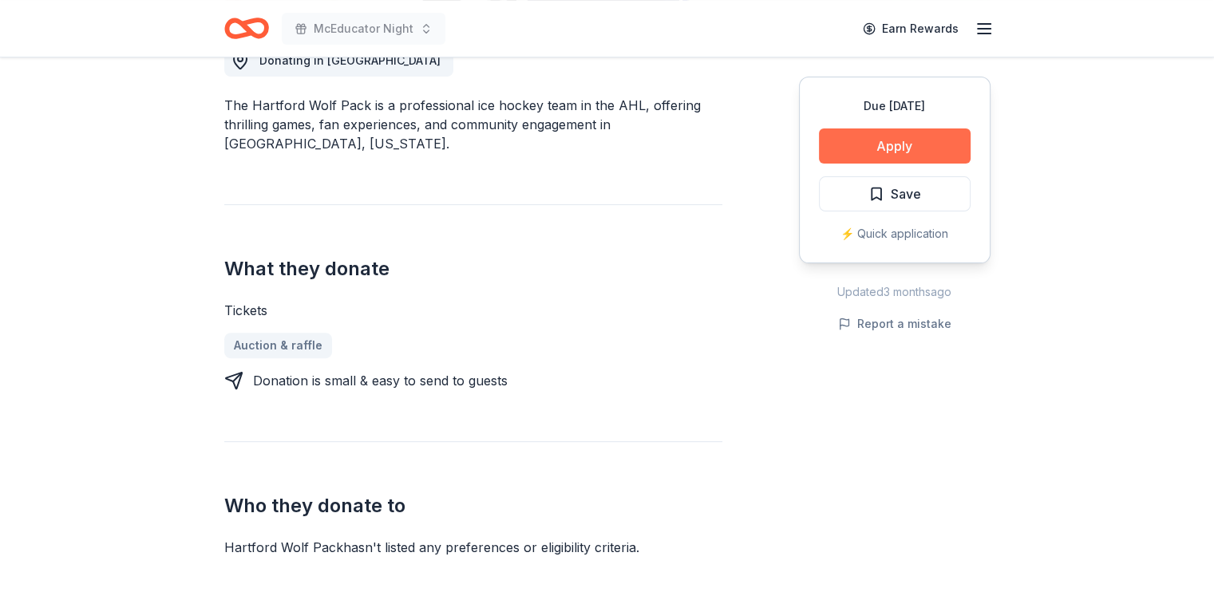
click at [875, 164] on button "Apply" at bounding box center [895, 146] width 152 height 35
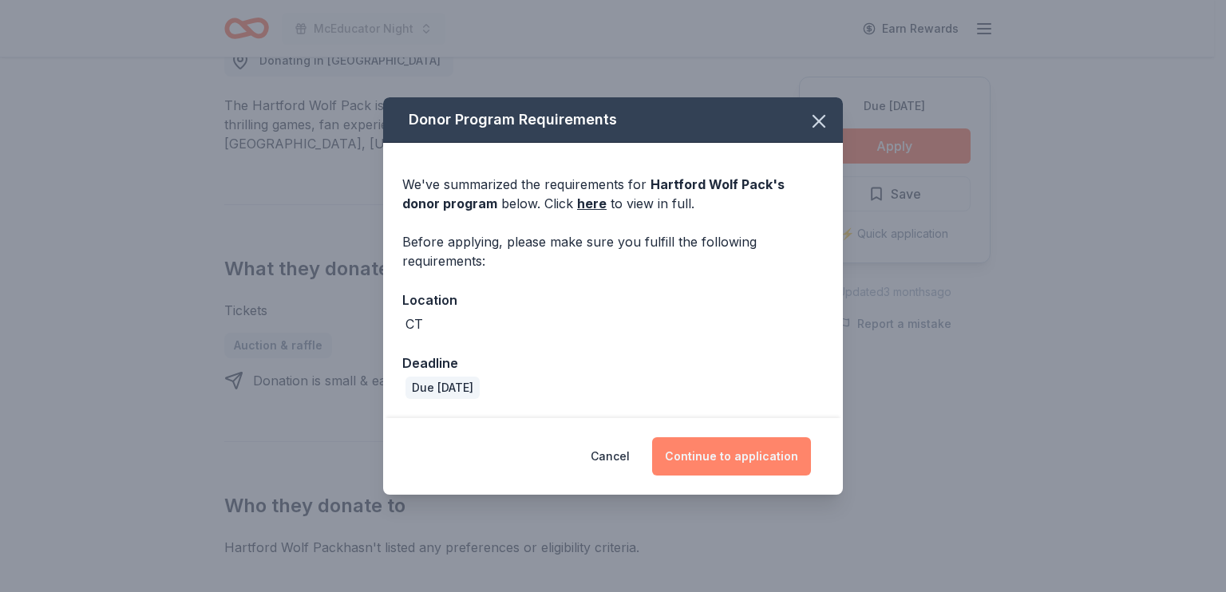
click at [793, 476] on button "Continue to application" at bounding box center [731, 457] width 159 height 38
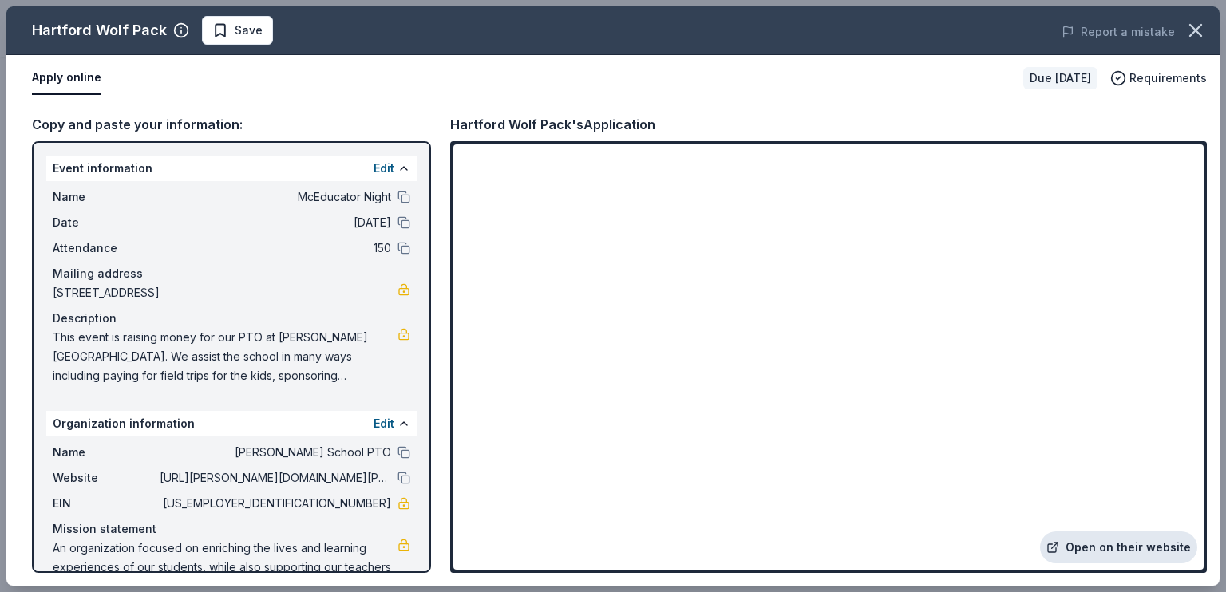
click at [1143, 532] on link "Open on their website" at bounding box center [1118, 548] width 157 height 32
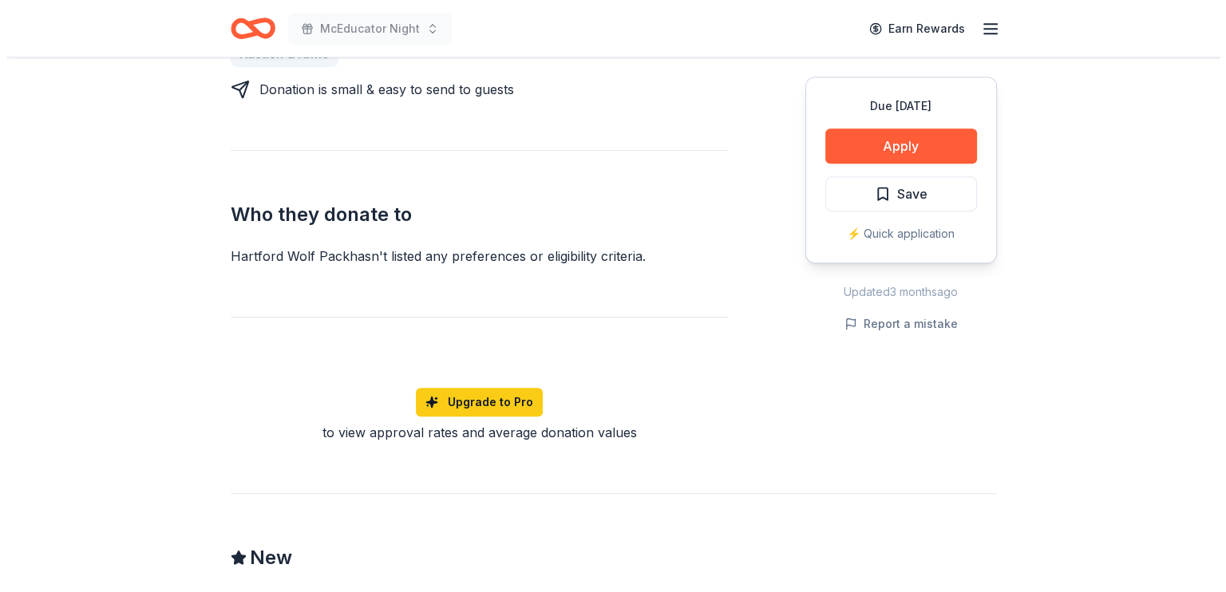
scroll to position [798, 0]
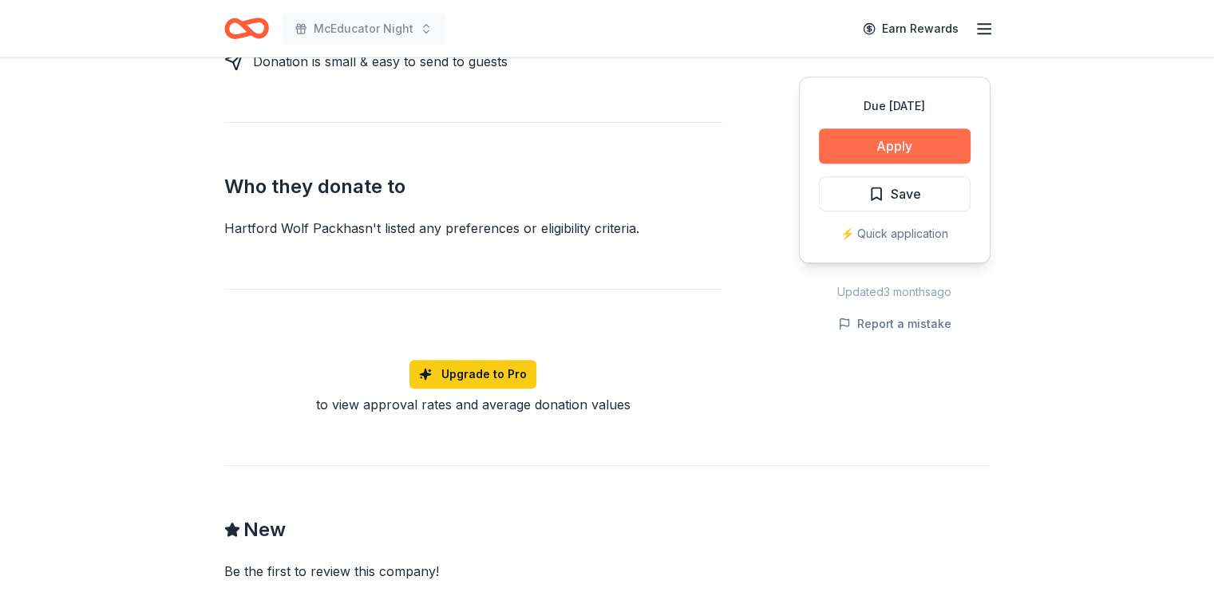
click at [916, 164] on button "Apply" at bounding box center [895, 146] width 152 height 35
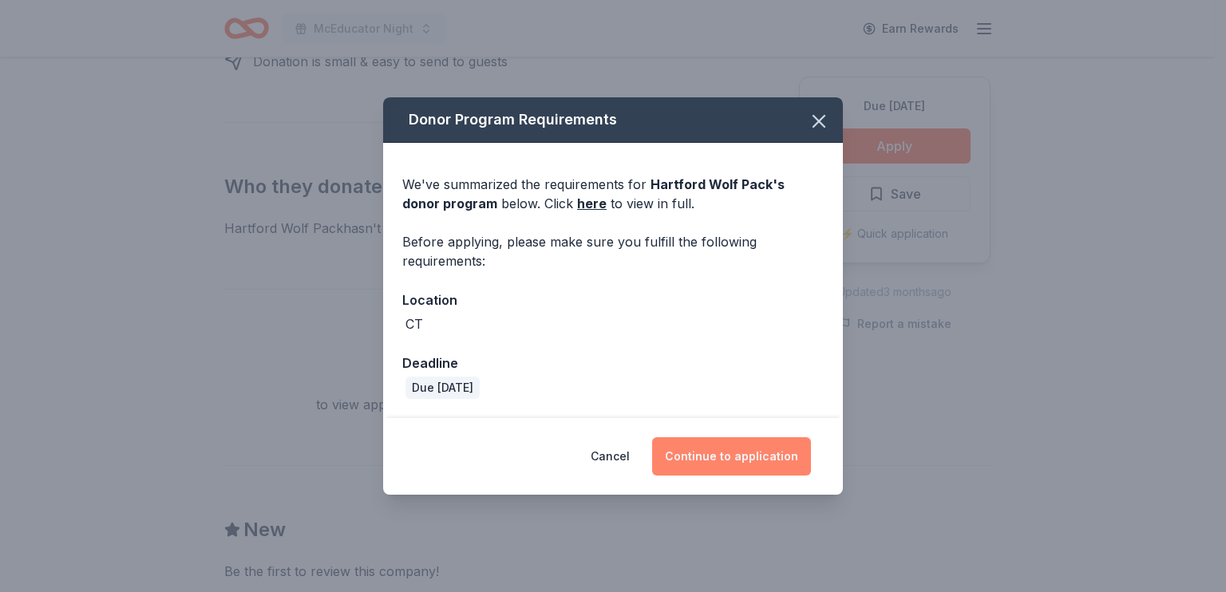
click at [811, 476] on button "Continue to application" at bounding box center [731, 457] width 159 height 38
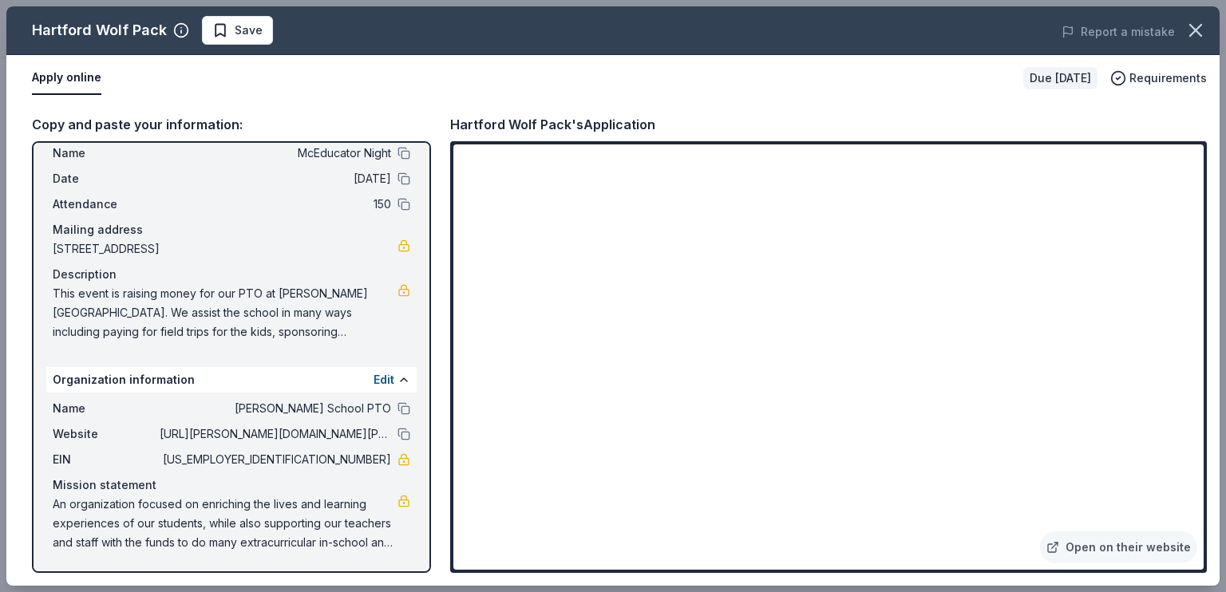
scroll to position [80, 0]
